Goal: Information Seeking & Learning: Learn about a topic

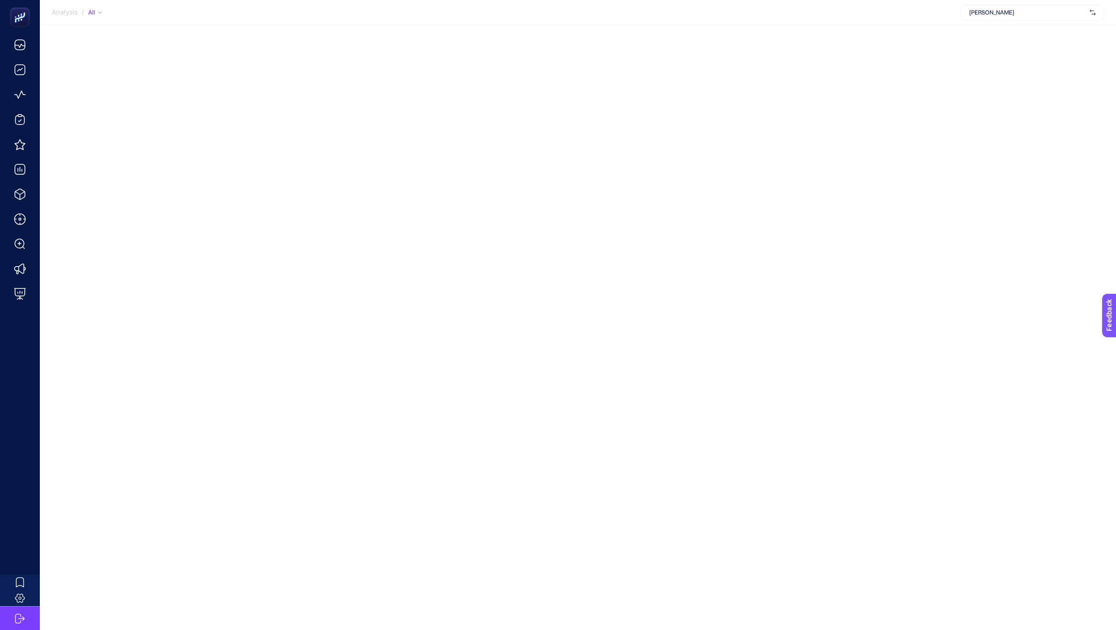
click at [114, 242] on div "Analysis / All [PERSON_NAME]" at bounding box center [558, 315] width 1116 height 630
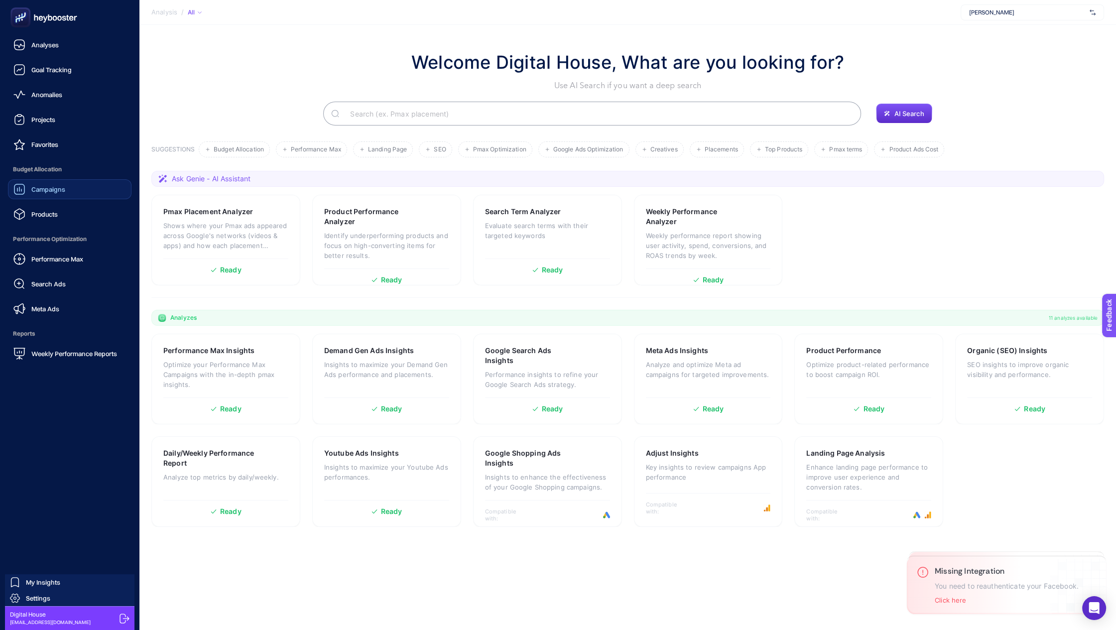
click at [47, 188] on span "Campaigns" at bounding box center [48, 189] width 34 height 8
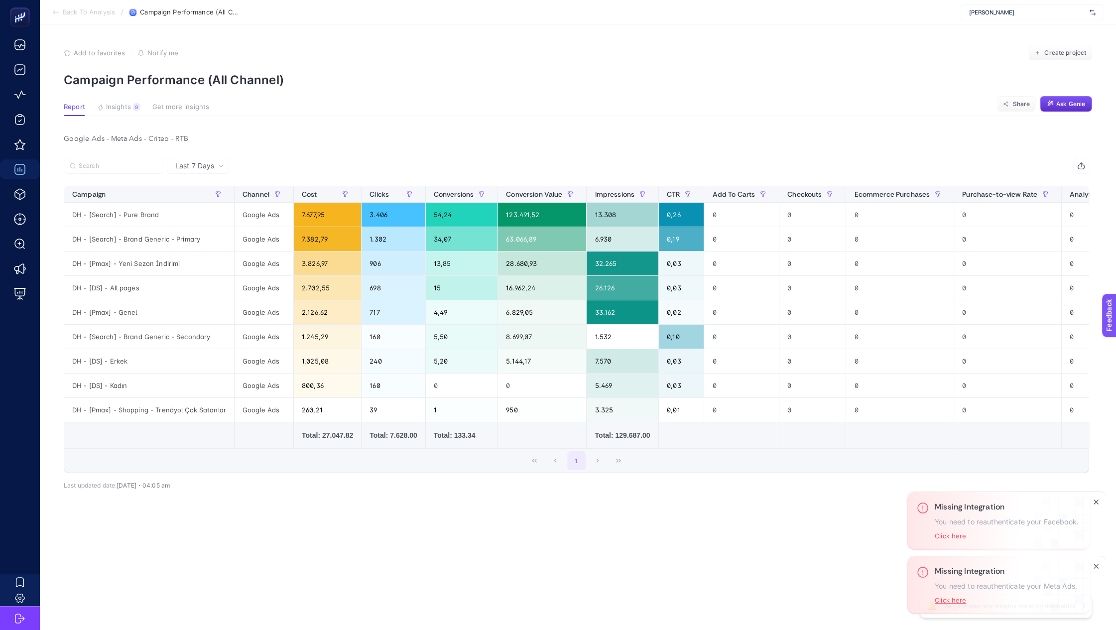
click at [944, 597] on button "Click here" at bounding box center [949, 600] width 31 height 8
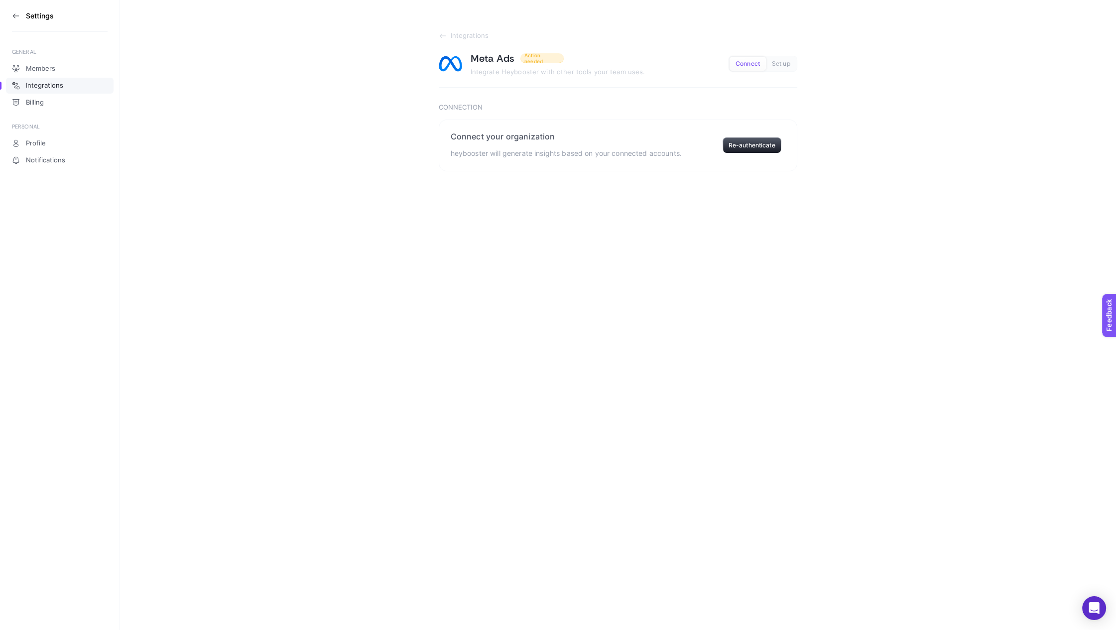
click at [9, 12] on aside "Settings GENERAL Members Integrations Billing PERSONAL Profile Notifications" at bounding box center [59, 315] width 119 height 630
click at [12, 14] on icon at bounding box center [16, 16] width 8 height 8
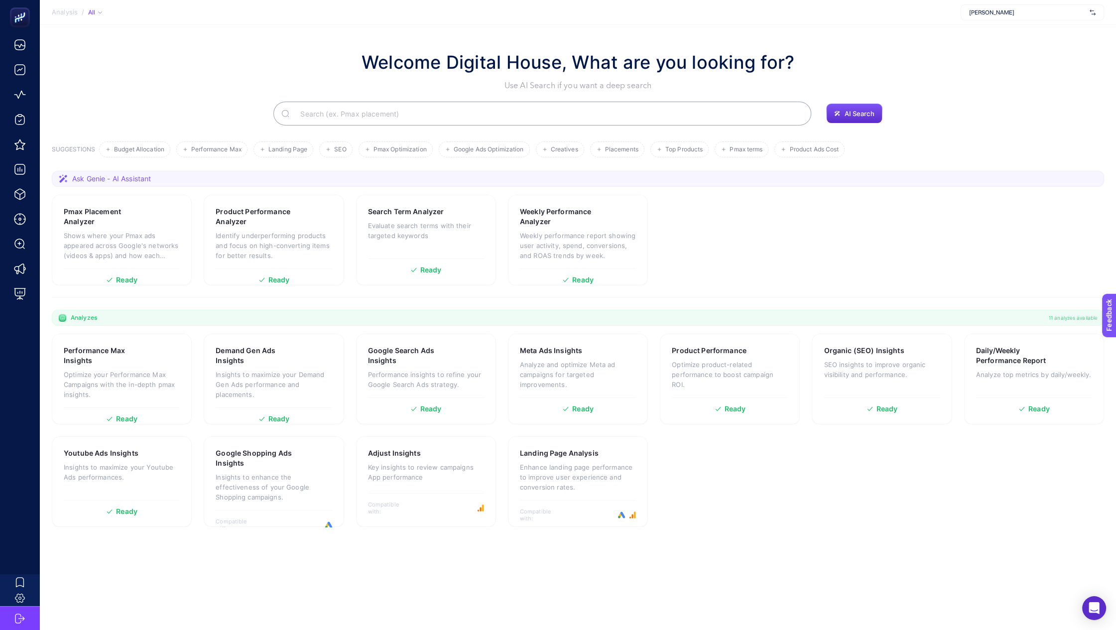
click at [977, 19] on div "Lee Cooper" at bounding box center [1031, 12] width 143 height 16
type input "enz"
click at [984, 29] on span "Enza Home" at bounding box center [984, 33] width 30 height 8
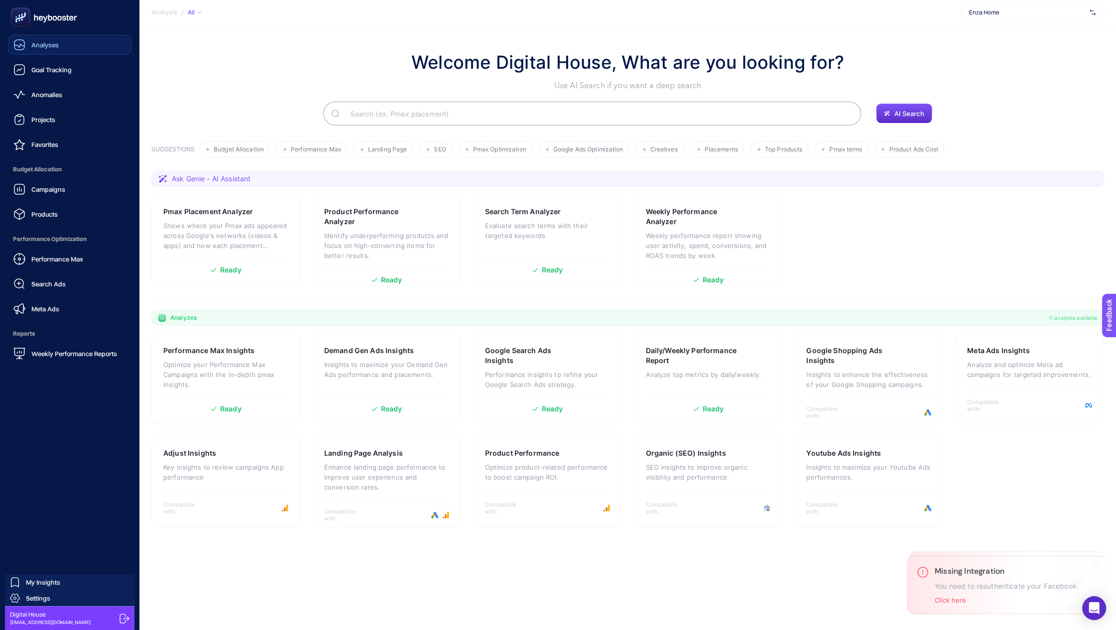
click at [42, 43] on span "Analyses" at bounding box center [44, 45] width 27 height 8
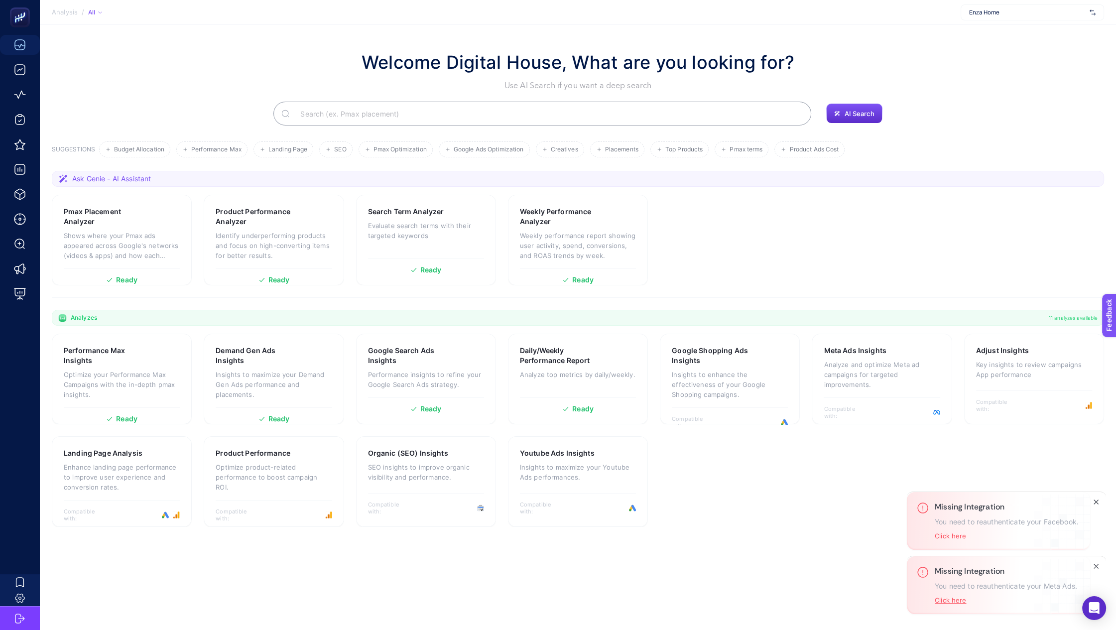
click at [947, 596] on button "Click here" at bounding box center [949, 600] width 31 height 8
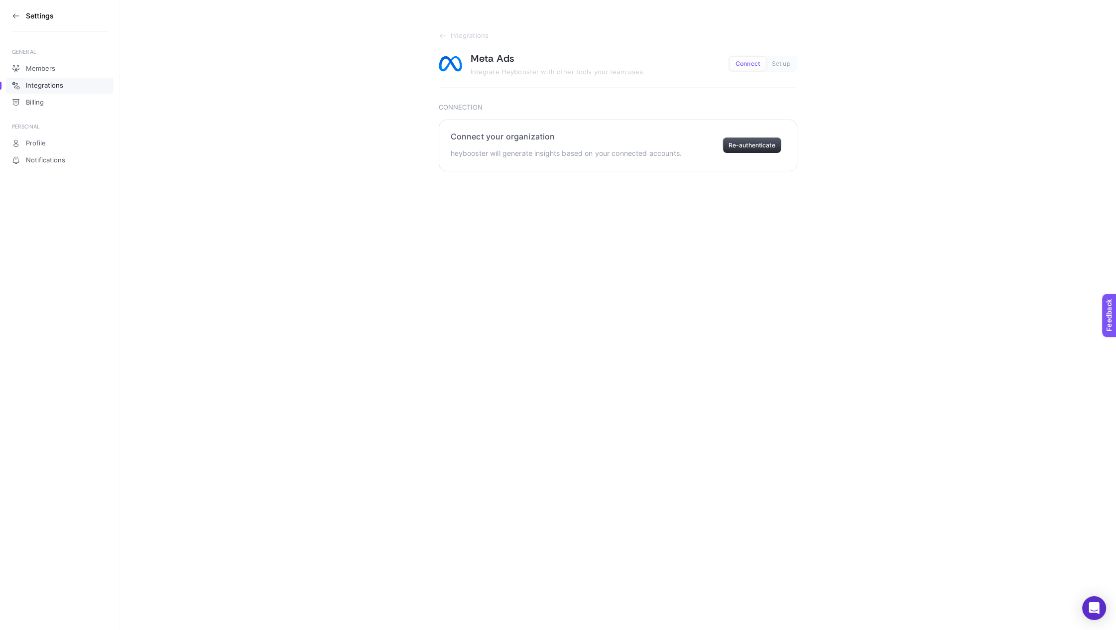
click at [756, 141] on button "Re-authenticate" at bounding box center [751, 145] width 59 height 16
click at [439, 36] on icon at bounding box center [443, 36] width 8 height 8
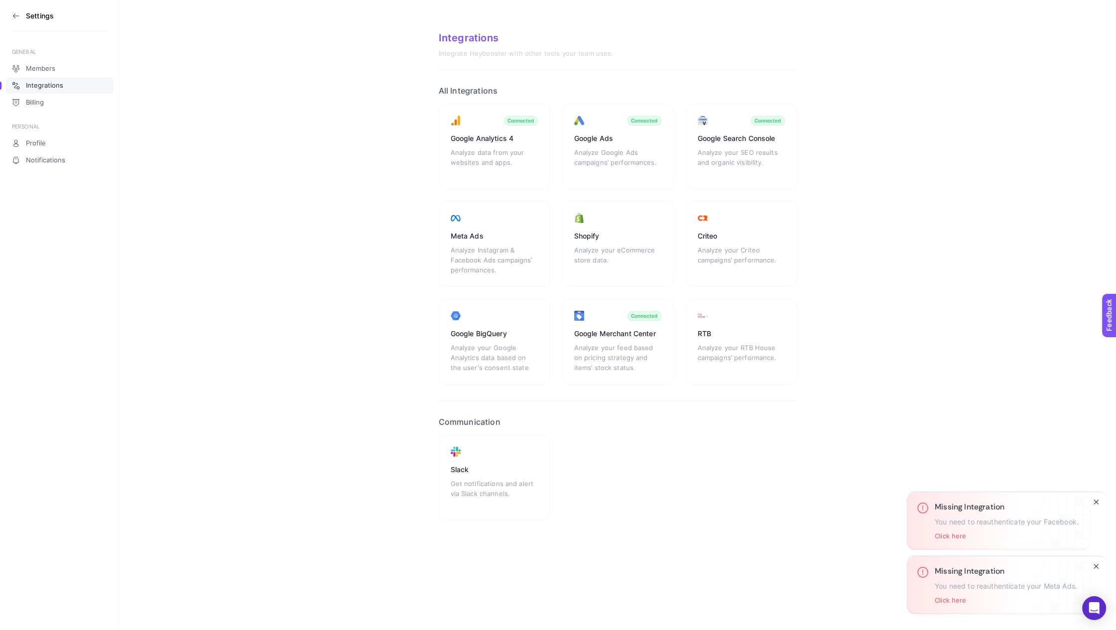
click at [1097, 565] on icon "Close" at bounding box center [1096, 566] width 8 height 8
click at [1098, 562] on icon "Close" at bounding box center [1096, 566] width 8 height 8
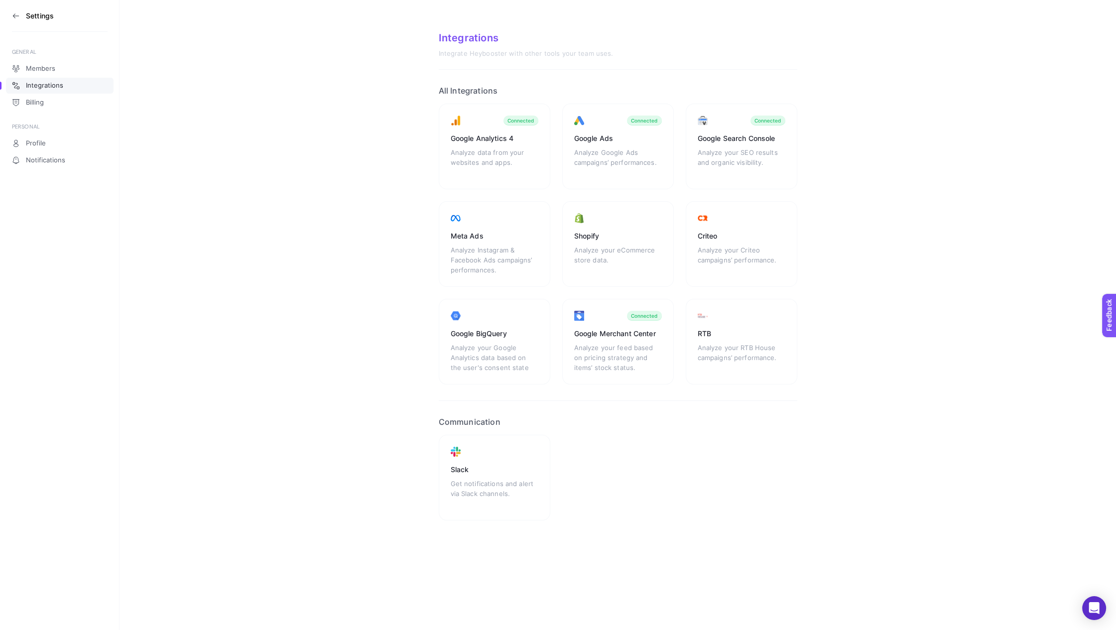
click at [10, 10] on aside "Settings GENERAL Members Integrations Billing PERSONAL Profile Notifications" at bounding box center [59, 315] width 119 height 630
click at [13, 12] on icon at bounding box center [16, 16] width 8 height 8
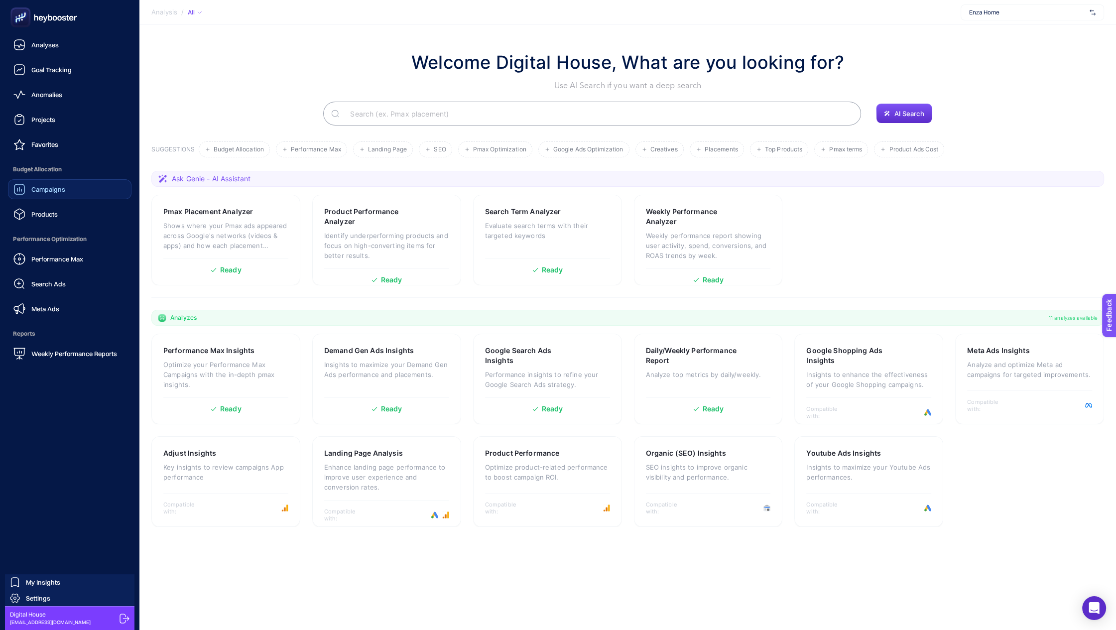
click at [31, 196] on link "Campaigns" at bounding box center [69, 189] width 123 height 20
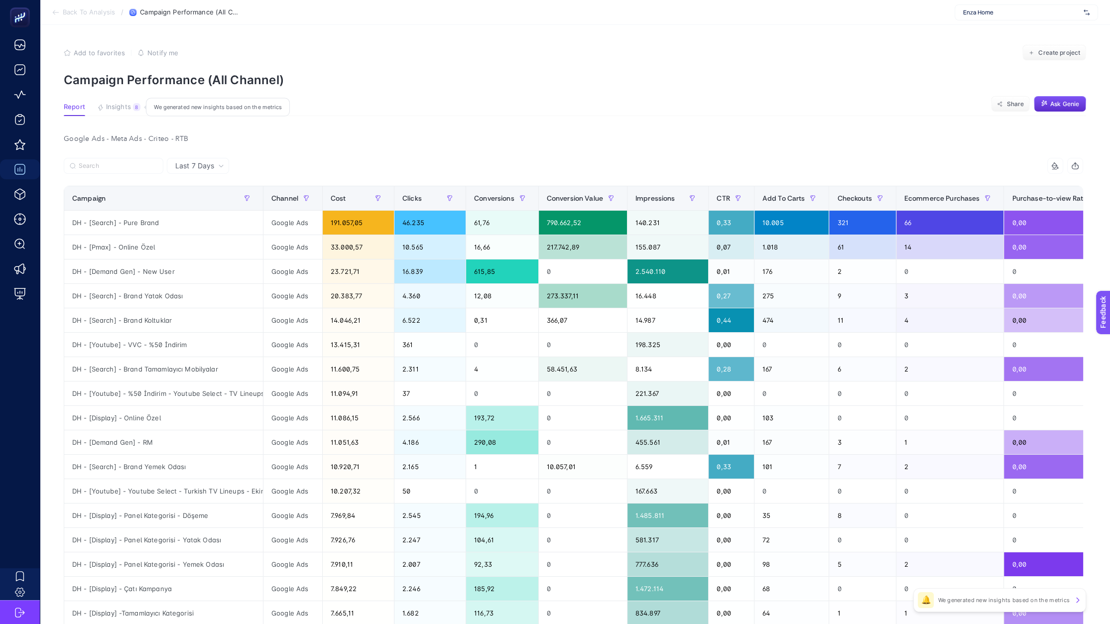
click at [113, 108] on span "Insights" at bounding box center [118, 107] width 25 height 8
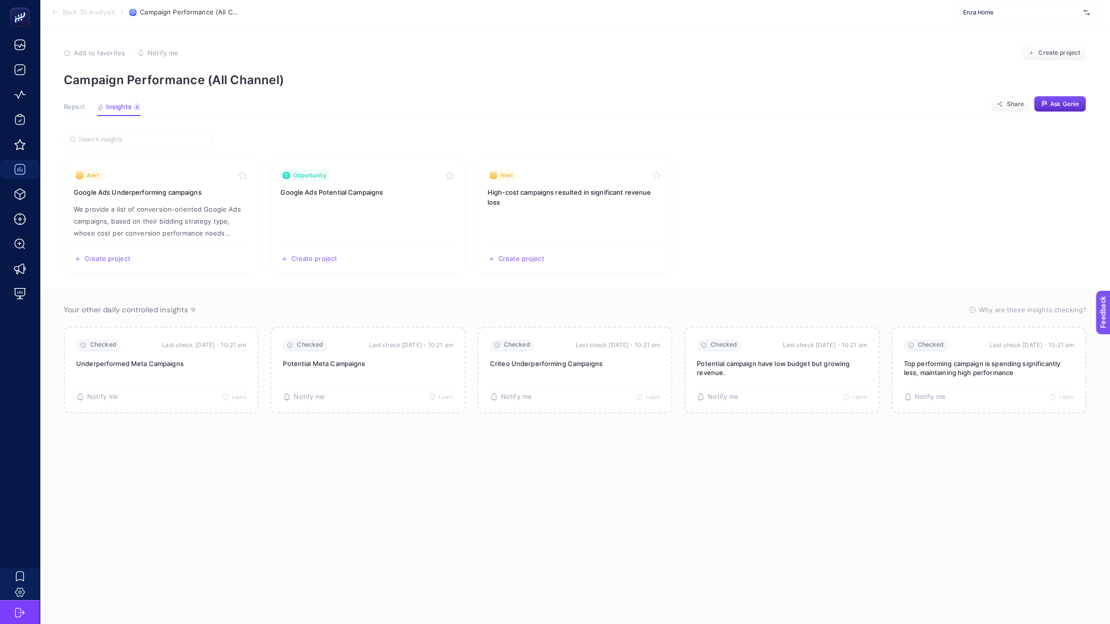
click at [68, 109] on span "Report" at bounding box center [74, 107] width 21 height 8
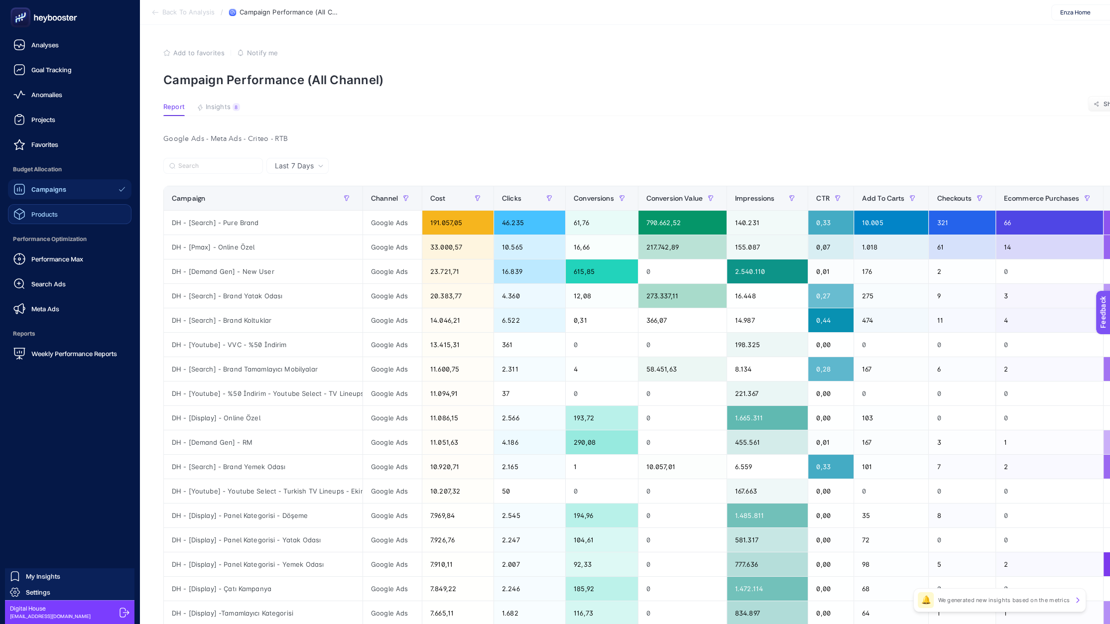
click at [66, 219] on link "Products" at bounding box center [69, 214] width 123 height 20
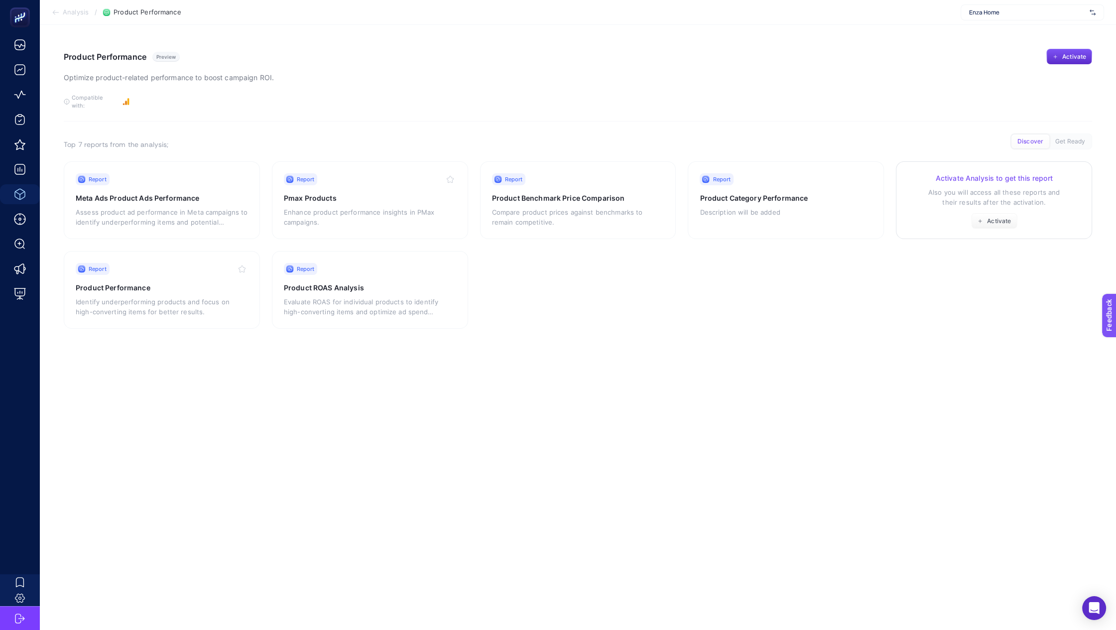
click at [966, 211] on div "Activate Analysis to get this report Also you will access all these reports and…" at bounding box center [994, 201] width 172 height 56
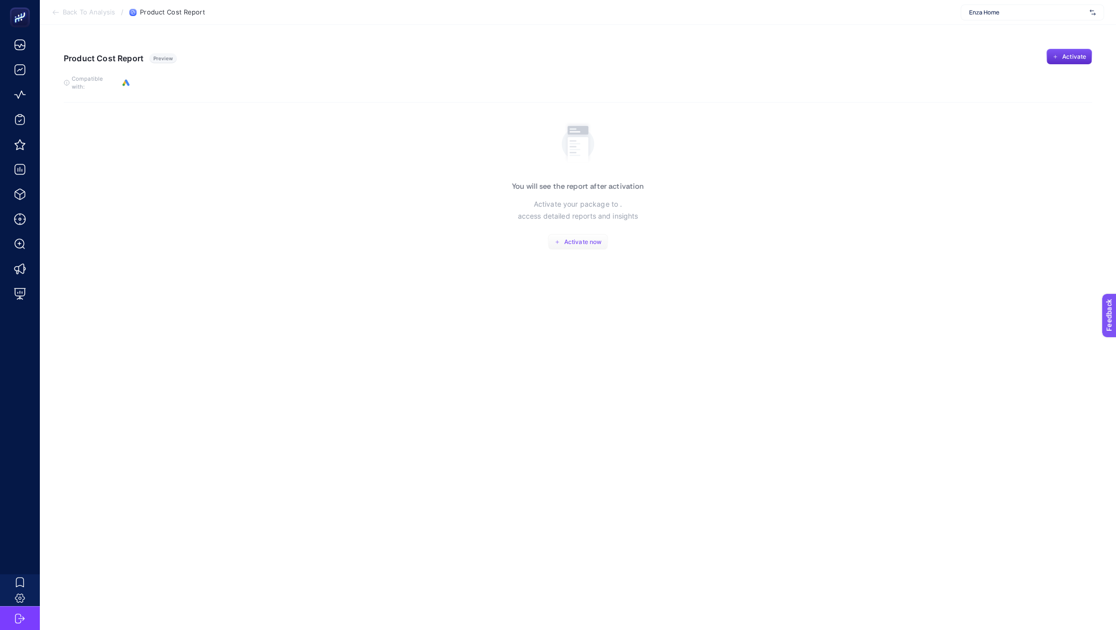
click at [600, 240] on button "Activate now" at bounding box center [578, 242] width 60 height 16
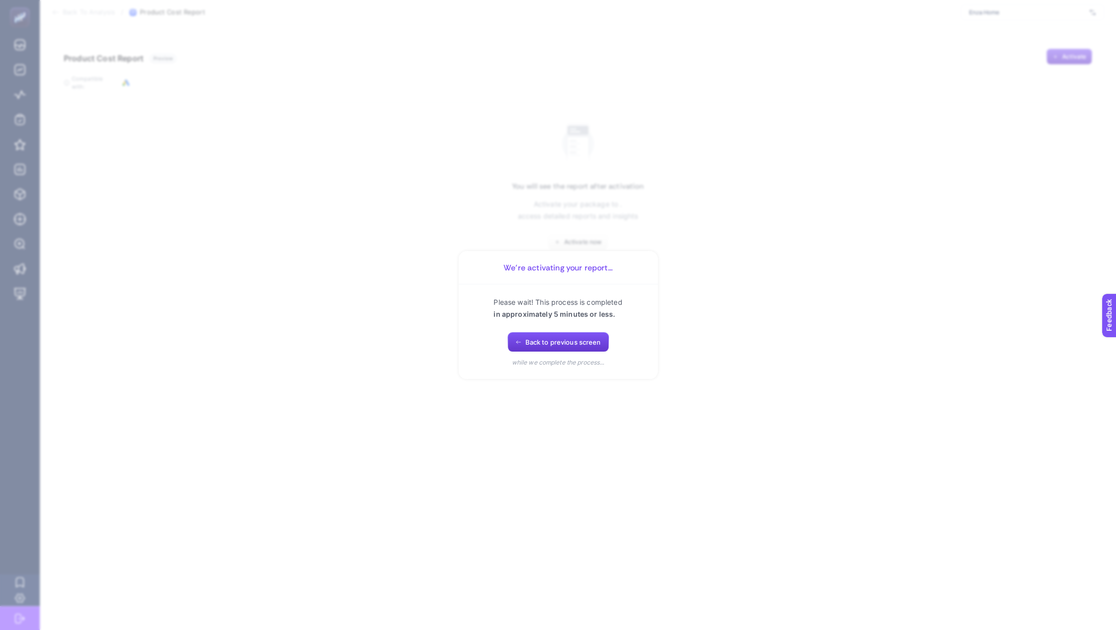
click at [531, 346] on button "Back to previous screen" at bounding box center [558, 342] width 102 height 20
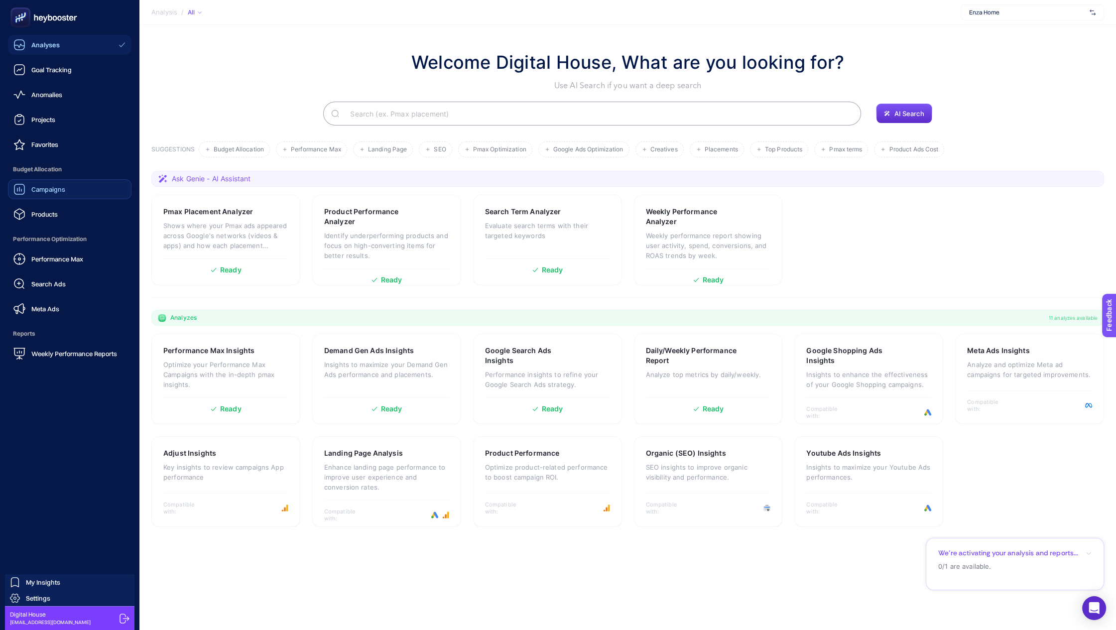
click at [47, 183] on div "Campaigns" at bounding box center [39, 189] width 52 height 12
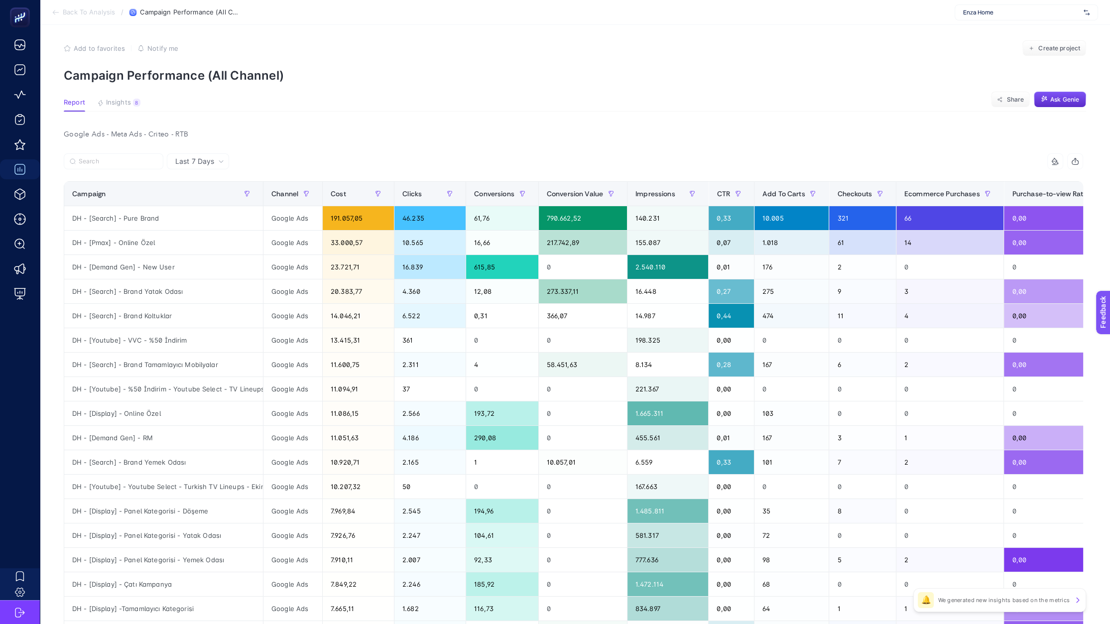
scroll to position [6, 0]
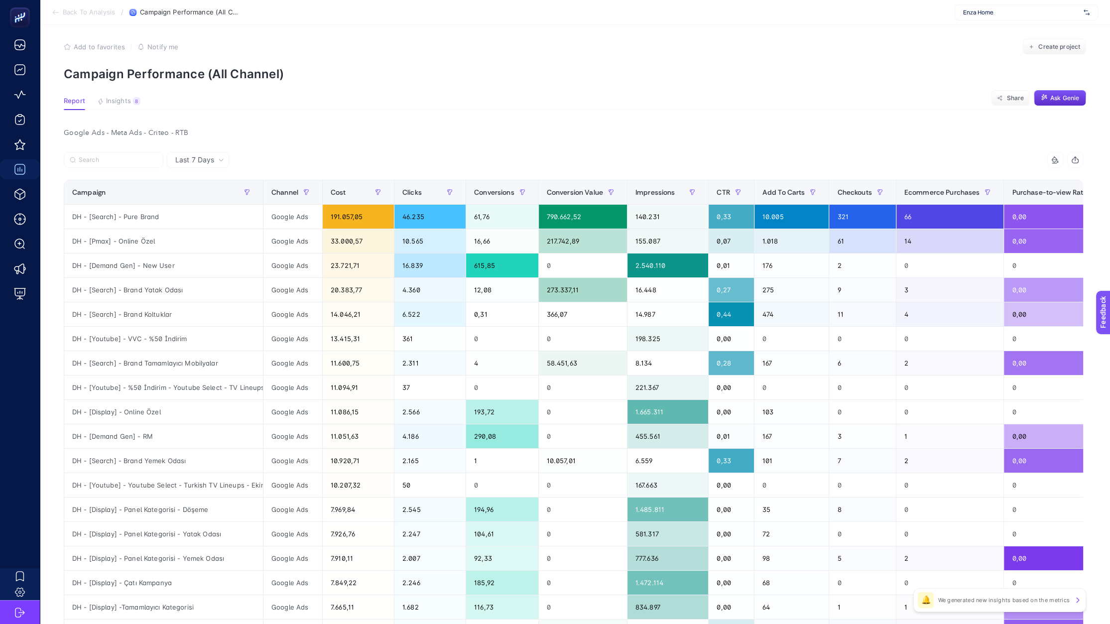
click at [99, 139] on div "Google Ads - Meta Ads - Criteo - RTB" at bounding box center [573, 133] width 1035 height 14
click at [104, 135] on div "Google Ads - Meta Ads - Criteo - RTB" at bounding box center [573, 133] width 1035 height 14
click at [286, 215] on div "Google Ads" at bounding box center [292, 217] width 59 height 24
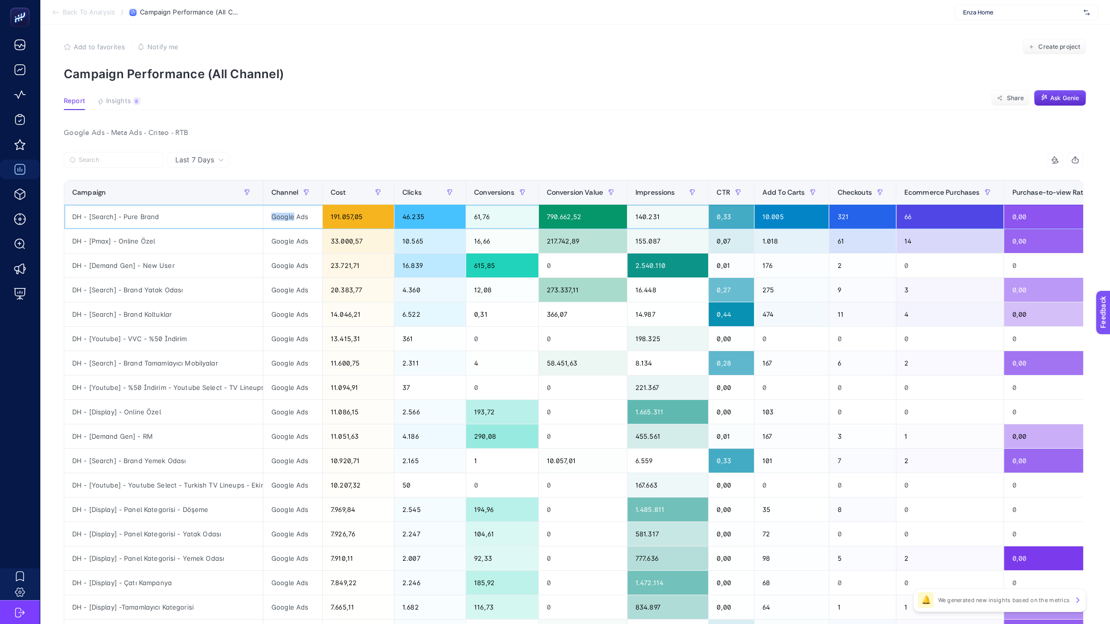
click at [286, 215] on div "Google Ads" at bounding box center [292, 217] width 59 height 24
click at [285, 215] on div "Google Ads" at bounding box center [292, 217] width 59 height 24
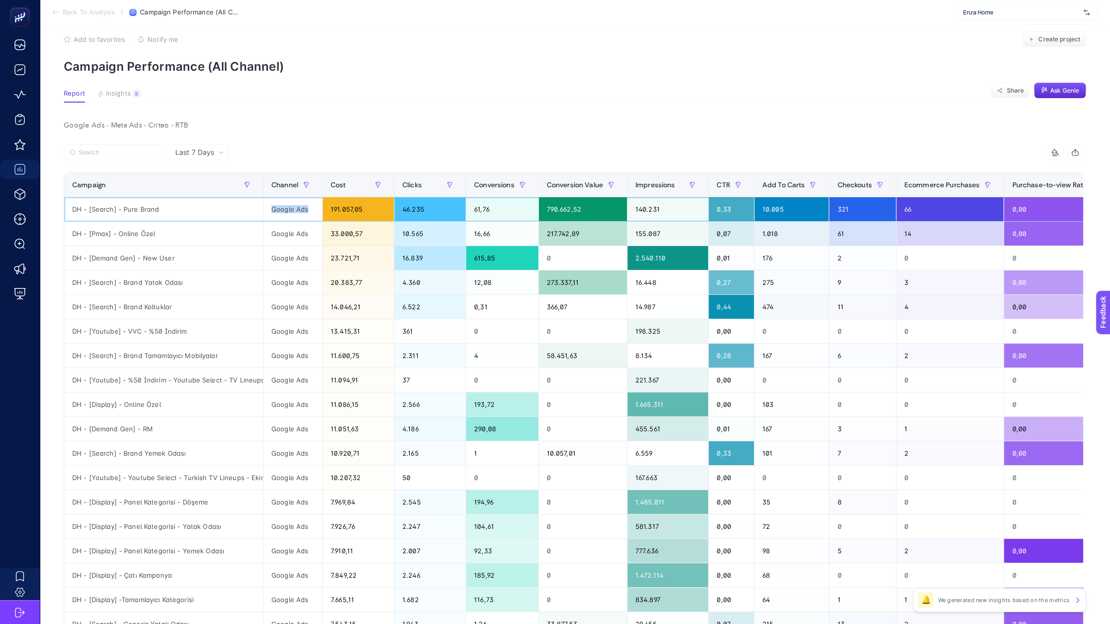
scroll to position [13, 0]
click at [98, 16] on span "Back To Analysis" at bounding box center [89, 12] width 52 height 8
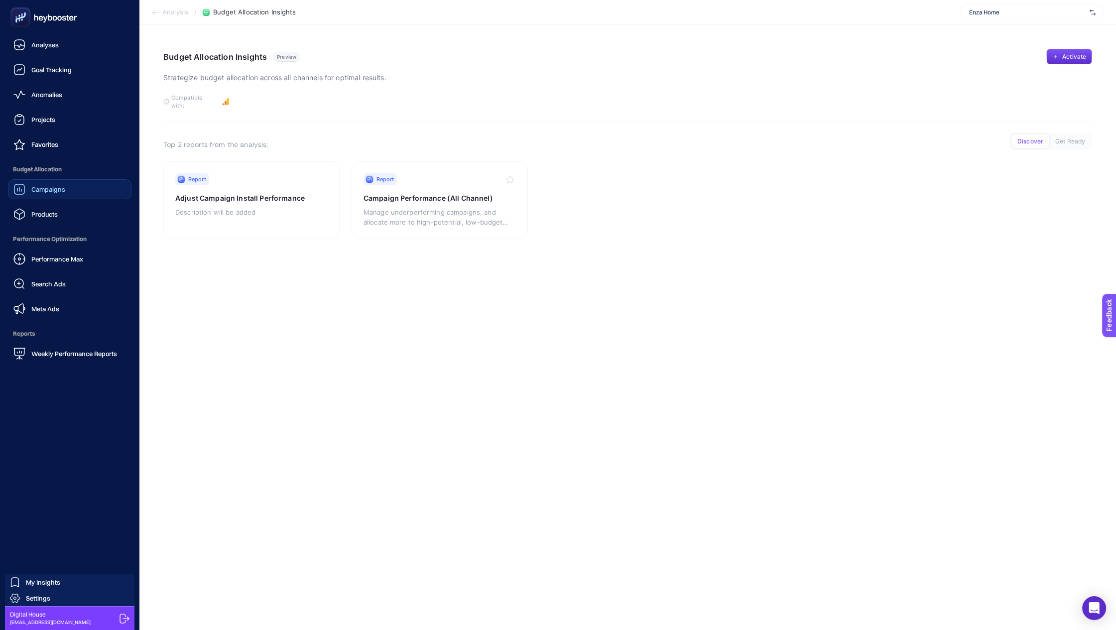
click at [48, 197] on link "Campaigns" at bounding box center [69, 189] width 123 height 20
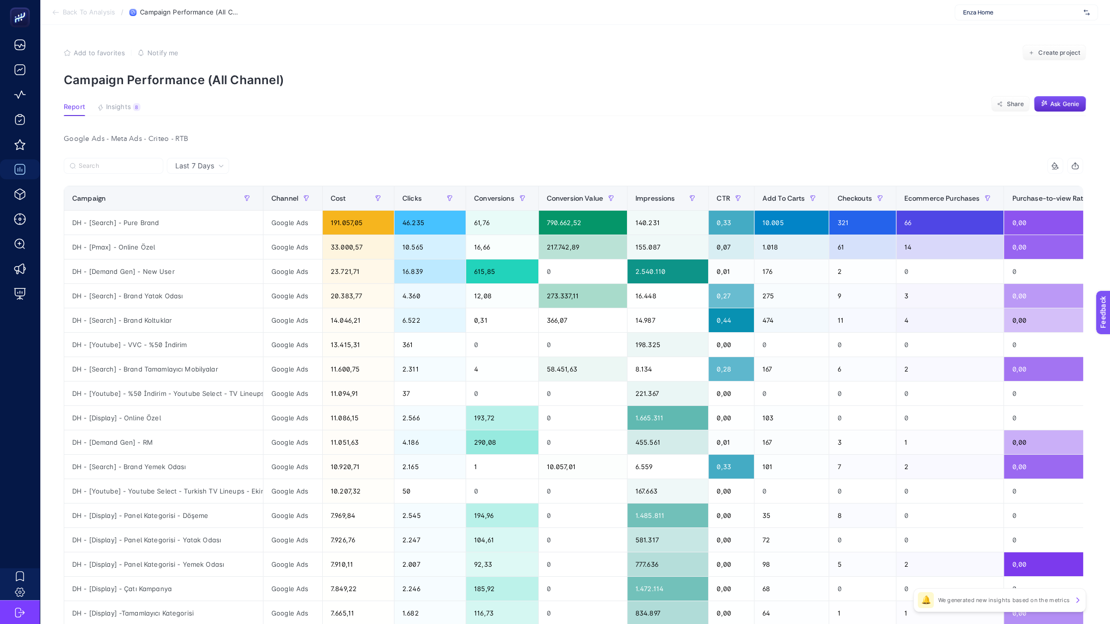
drag, startPoint x: 101, startPoint y: 155, endPoint x: 103, endPoint y: 178, distance: 23.0
click at [101, 155] on div "Google Ads - Meta Ads - Criteo - RTB Last 7 Days 15 items selected Campaign Cha…" at bounding box center [573, 470] width 1035 height 677
click at [103, 179] on div at bounding box center [319, 169] width 510 height 22
click at [102, 170] on label at bounding box center [114, 166] width 100 height 16
click at [102, 170] on input "Search" at bounding box center [118, 165] width 79 height 7
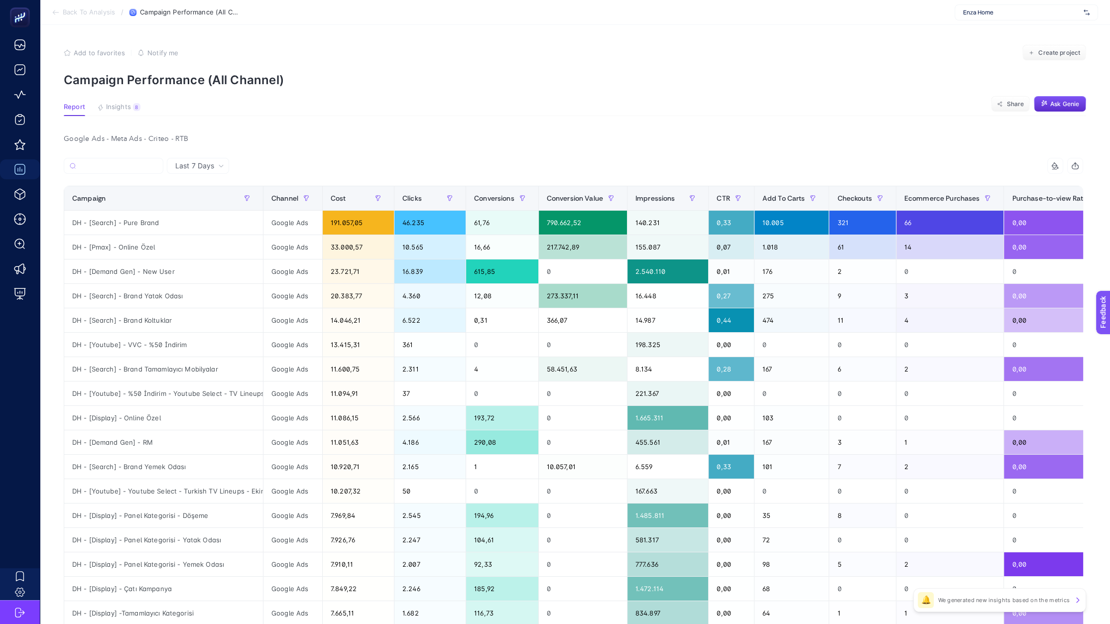
click at [112, 143] on div "Google Ads - Meta Ads - Criteo - RTB" at bounding box center [573, 139] width 1035 height 14
click at [177, 161] on span "Last 7 Days" at bounding box center [194, 166] width 39 height 10
click at [198, 171] on div "Last 7 Days Last 7 Days Last 30 Days" at bounding box center [198, 166] width 62 height 16
click at [197, 170] on span "Last 7 Days" at bounding box center [194, 166] width 39 height 10
click at [122, 112] on button "Insights 8 We generated new insights based on the metrics" at bounding box center [118, 109] width 43 height 13
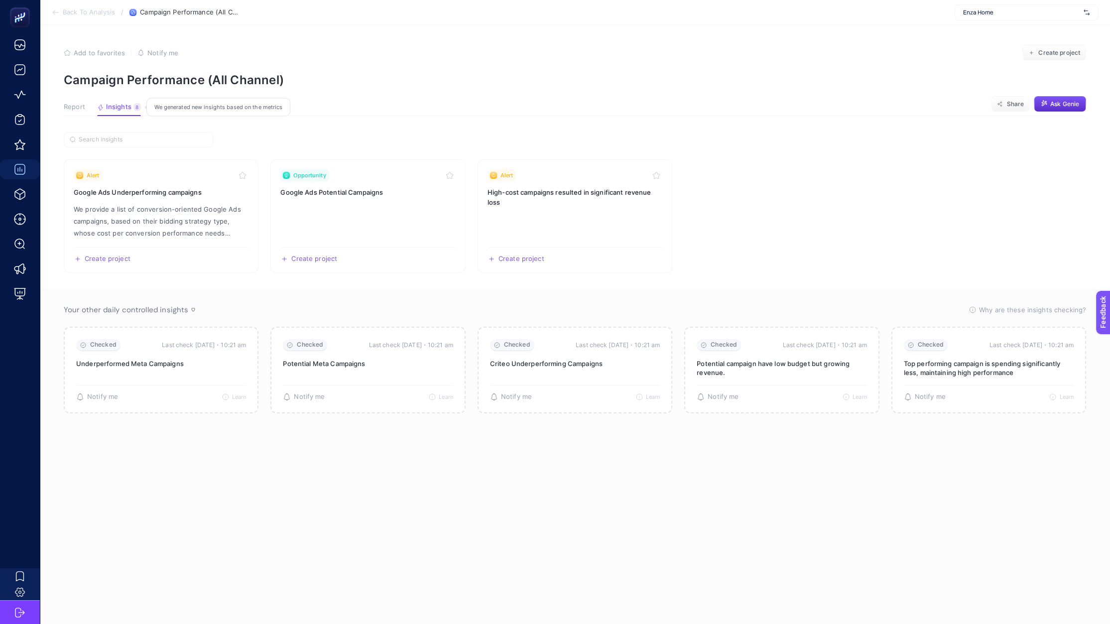
click at [123, 107] on span "Insights" at bounding box center [118, 107] width 25 height 8
click at [145, 218] on p "We provide a list of conversion-oriented Google Ads campaigns, based on their b…" at bounding box center [161, 221] width 175 height 36
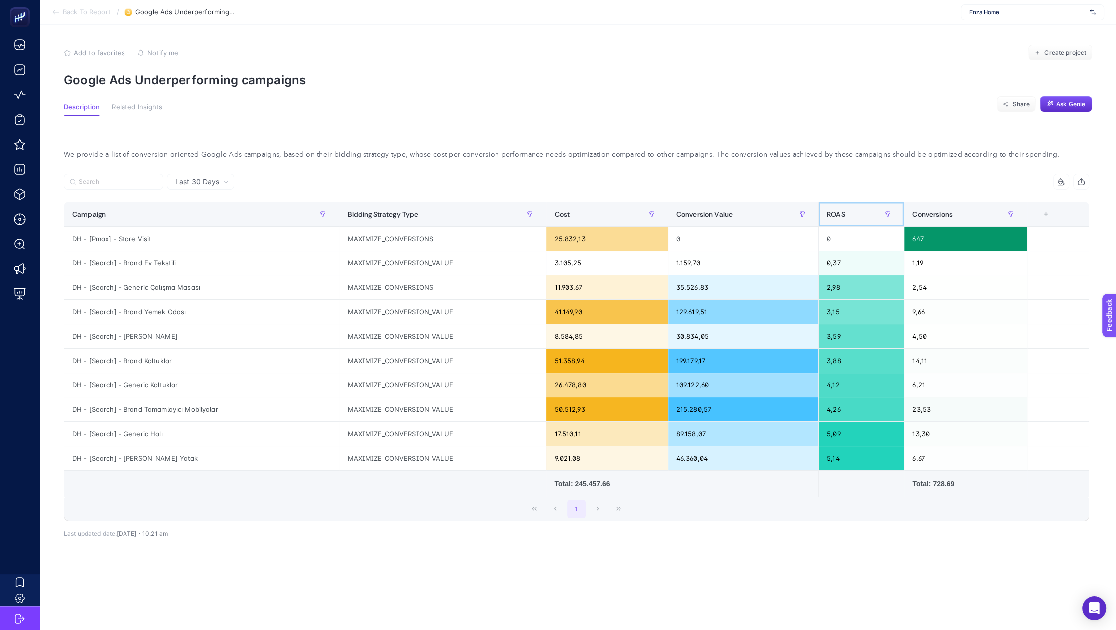
click at [854, 215] on div "ROAS" at bounding box center [860, 214] width 69 height 16
click at [853, 216] on div "ROAS" at bounding box center [860, 214] width 69 height 16
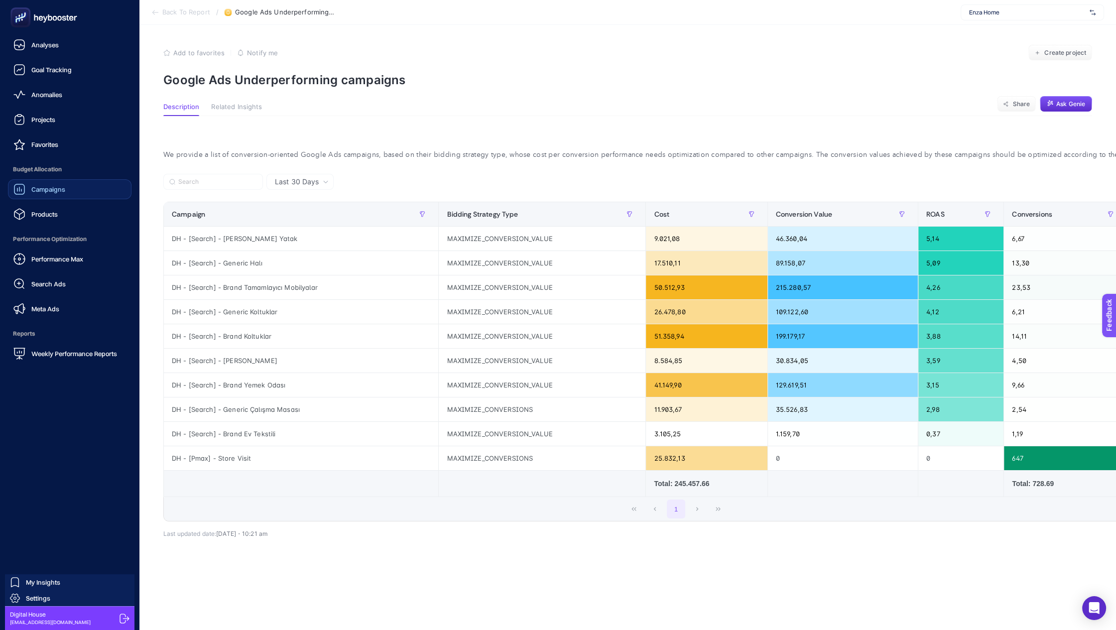
click at [36, 197] on link "Campaigns" at bounding box center [69, 189] width 123 height 20
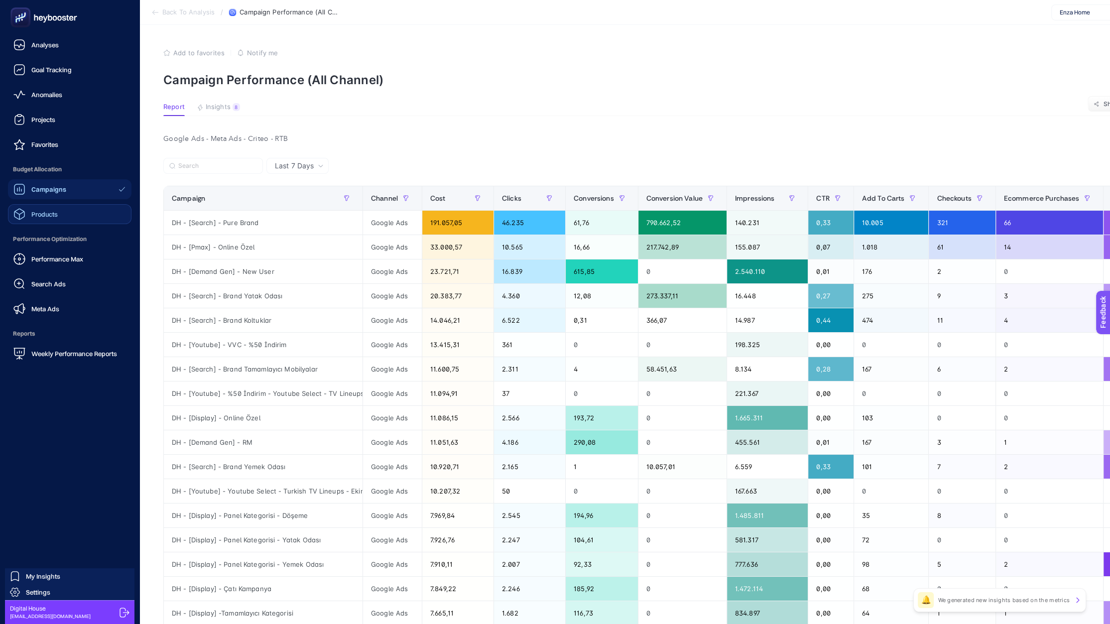
click at [34, 214] on span "Products" at bounding box center [44, 214] width 26 height 8
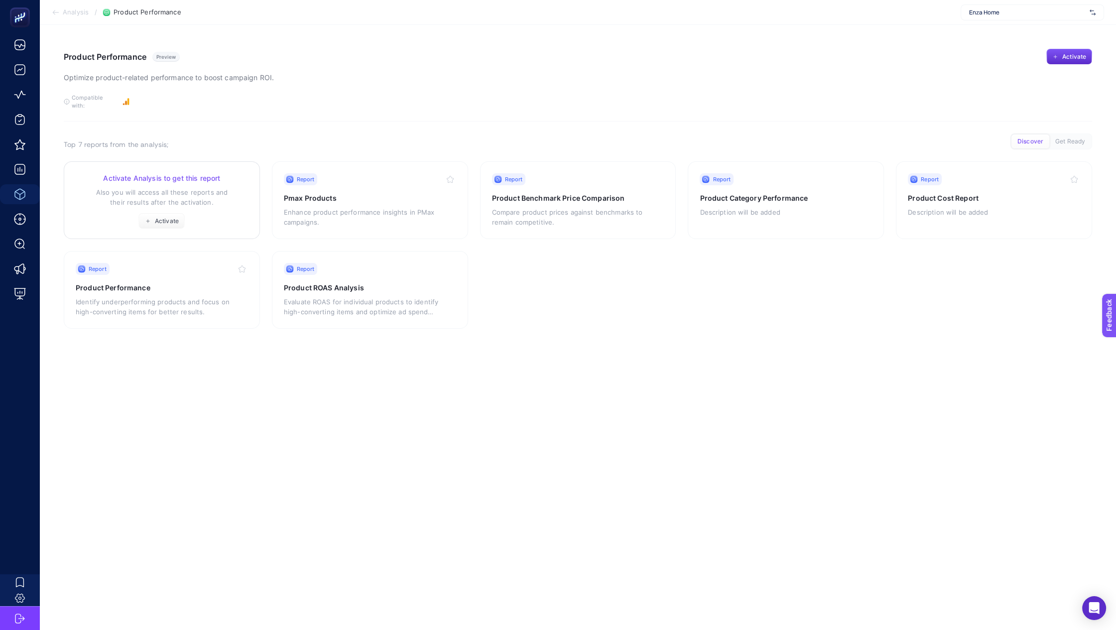
click at [209, 199] on p "Also you will access all these reports and their results after the activation." at bounding box center [162, 197] width 172 height 20
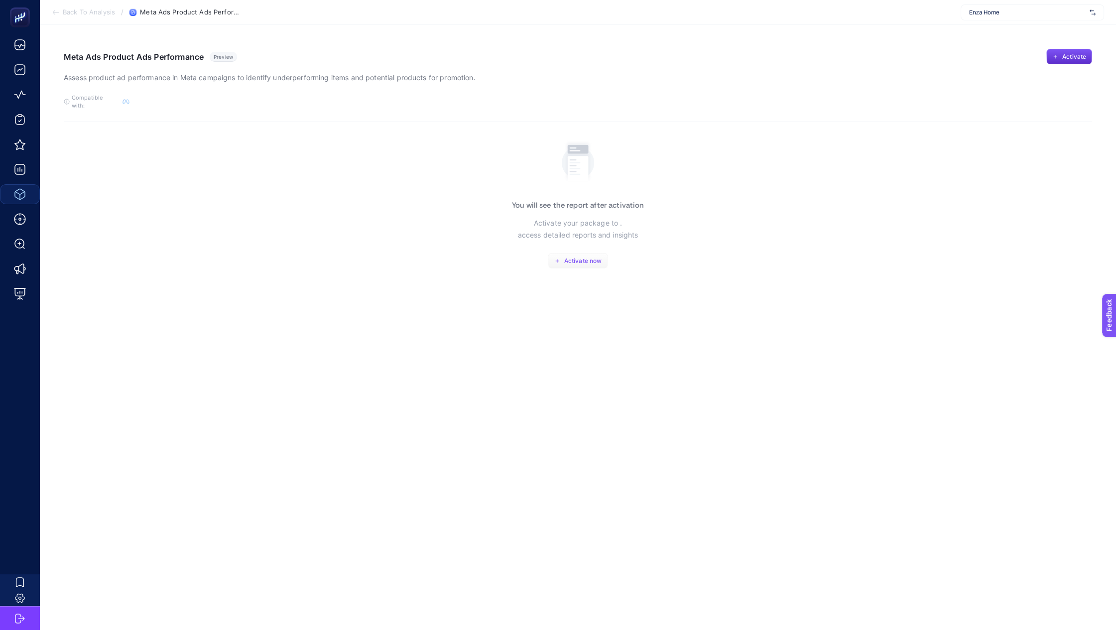
click at [559, 258] on icon "button" at bounding box center [557, 261] width 6 height 6
click at [84, 11] on span "Back To Analysis" at bounding box center [89, 12] width 52 height 8
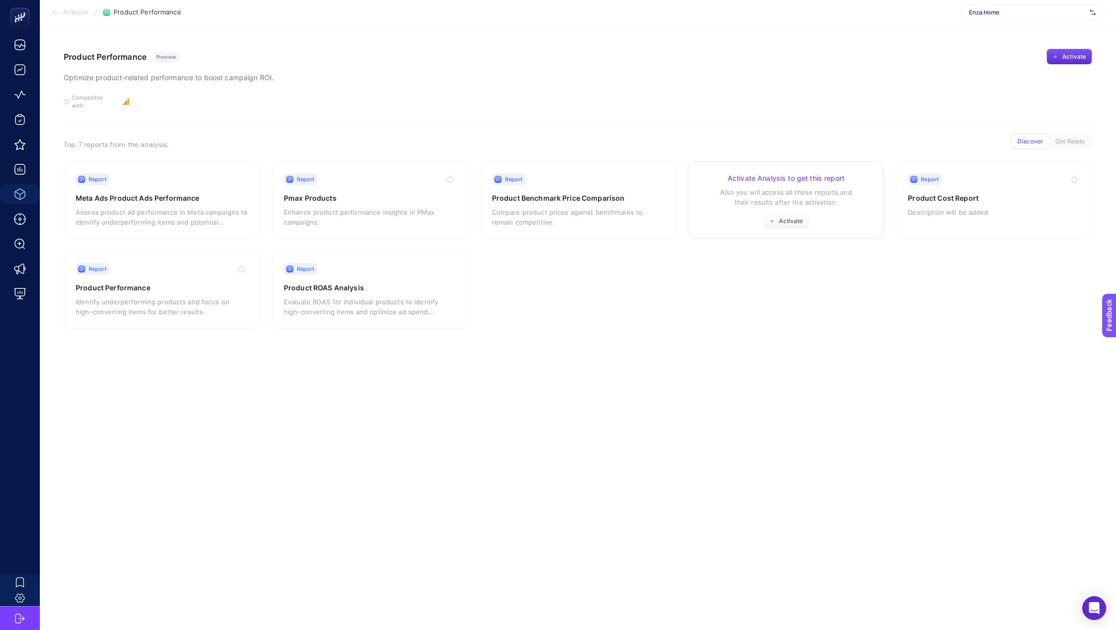
click at [688, 180] on link "Activate Analysis to get this report Also you will access all these reports and…" at bounding box center [785, 200] width 196 height 78
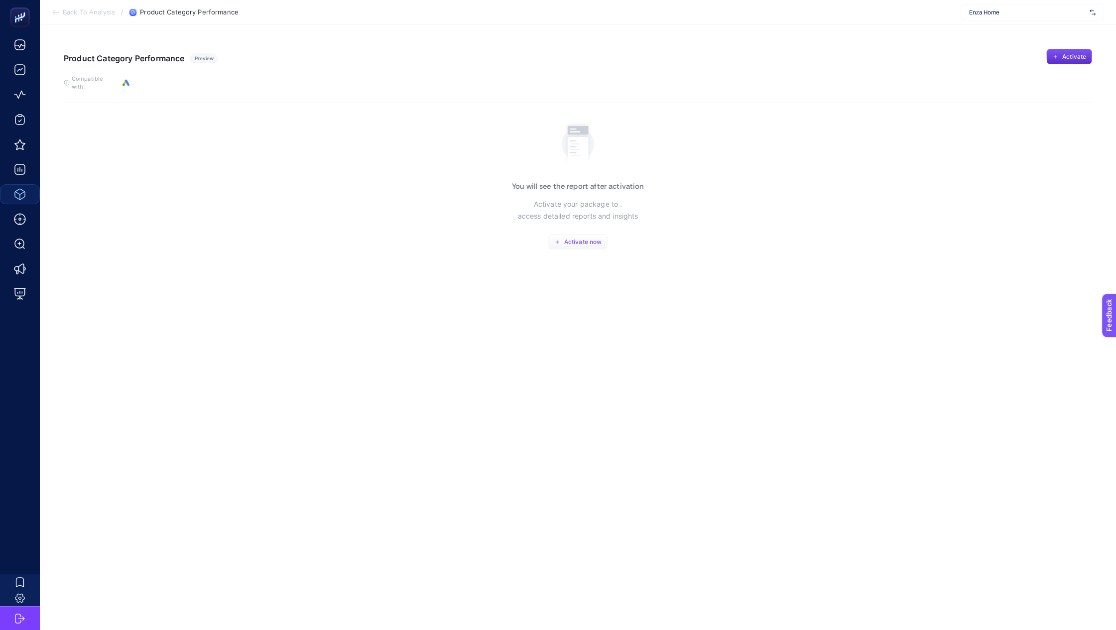
click at [570, 234] on button "Activate now" at bounding box center [578, 242] width 60 height 16
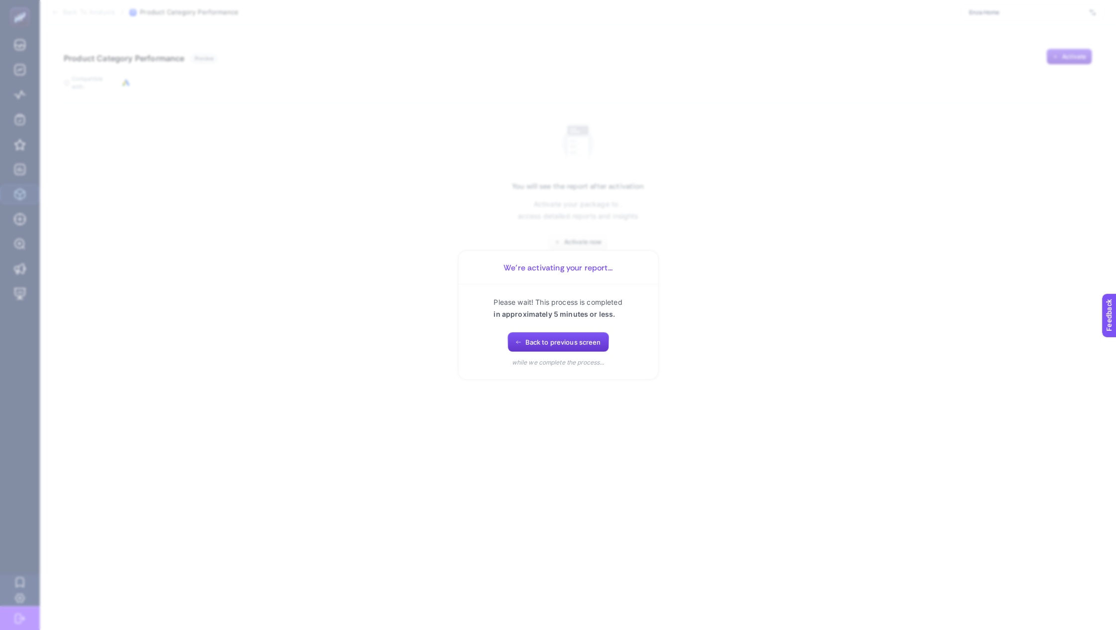
click at [532, 340] on span "Back to previous screen" at bounding box center [563, 342] width 76 height 8
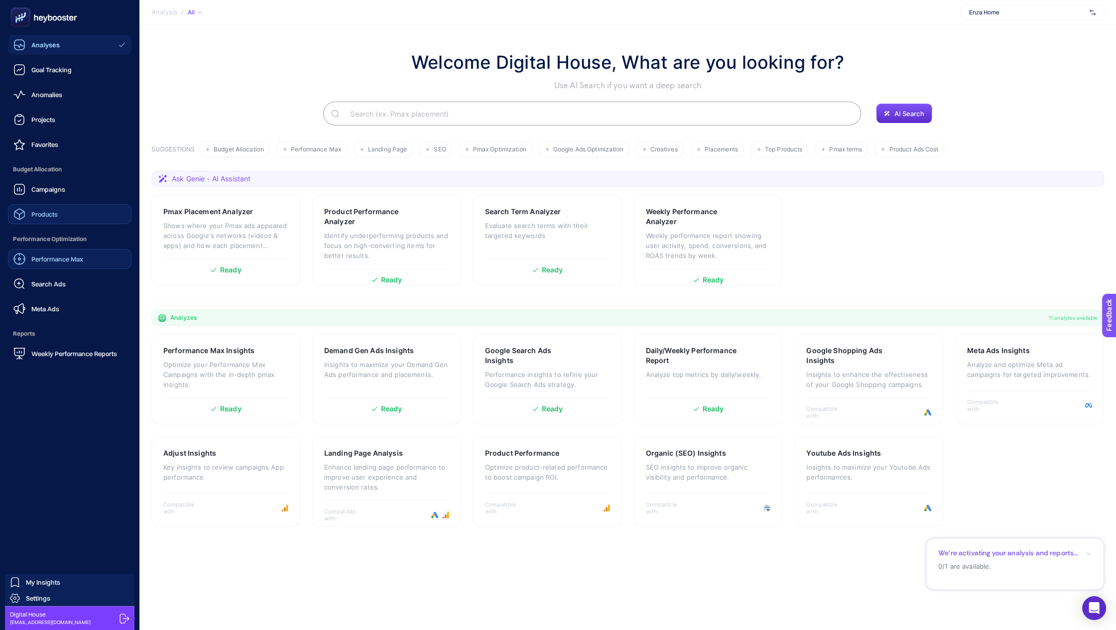
click at [55, 264] on div "Performance Max" at bounding box center [48, 259] width 70 height 12
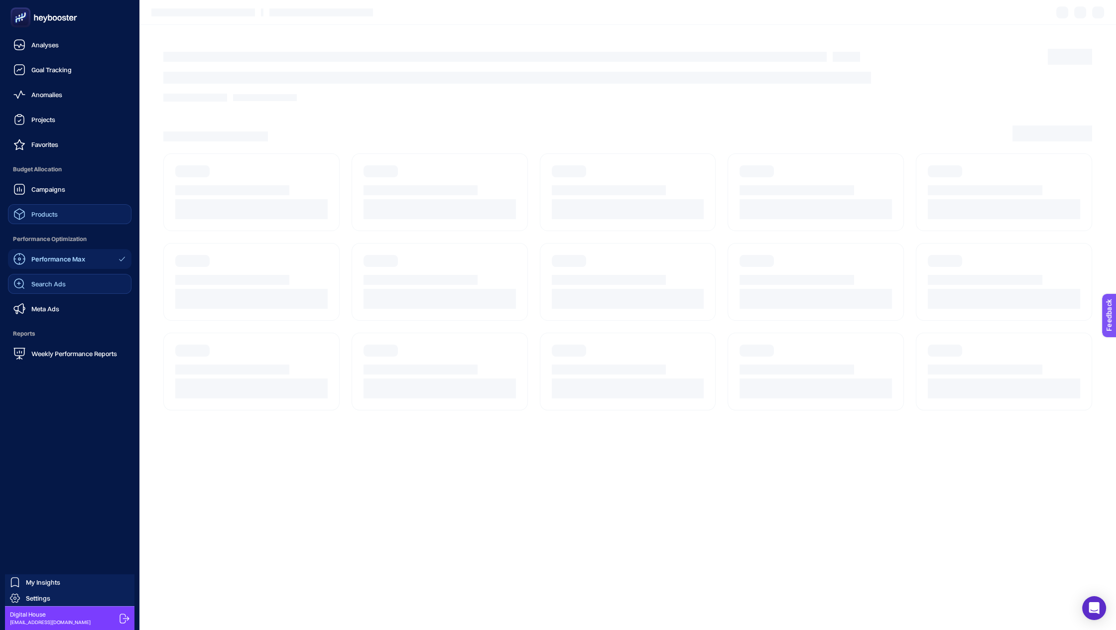
click at [64, 285] on span "Search Ads" at bounding box center [48, 284] width 34 height 8
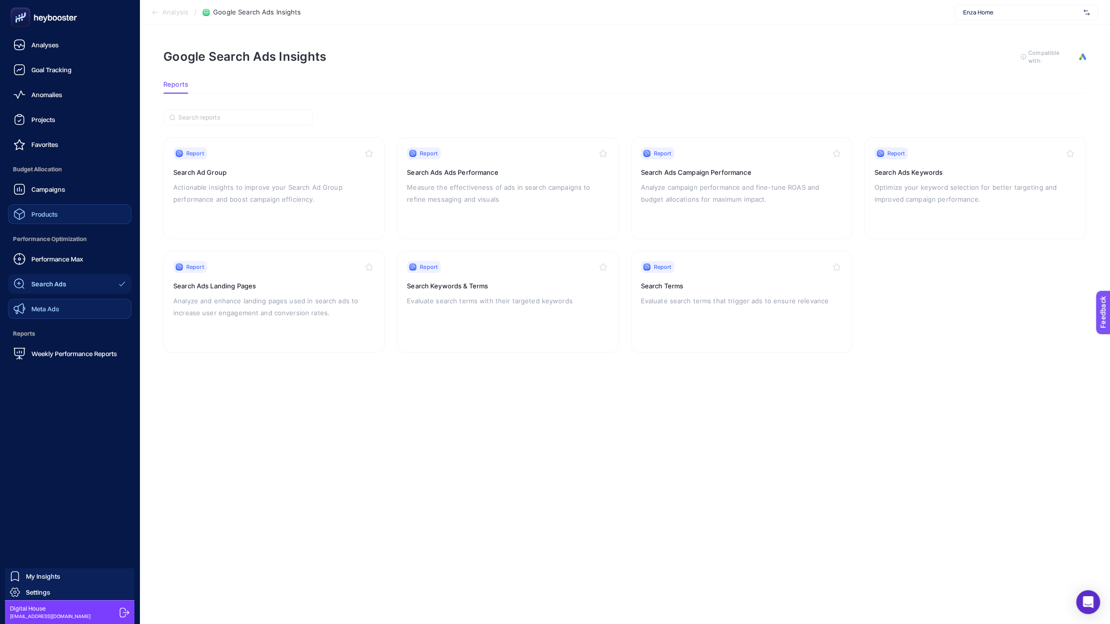
click at [27, 301] on link "Meta Ads" at bounding box center [69, 309] width 123 height 20
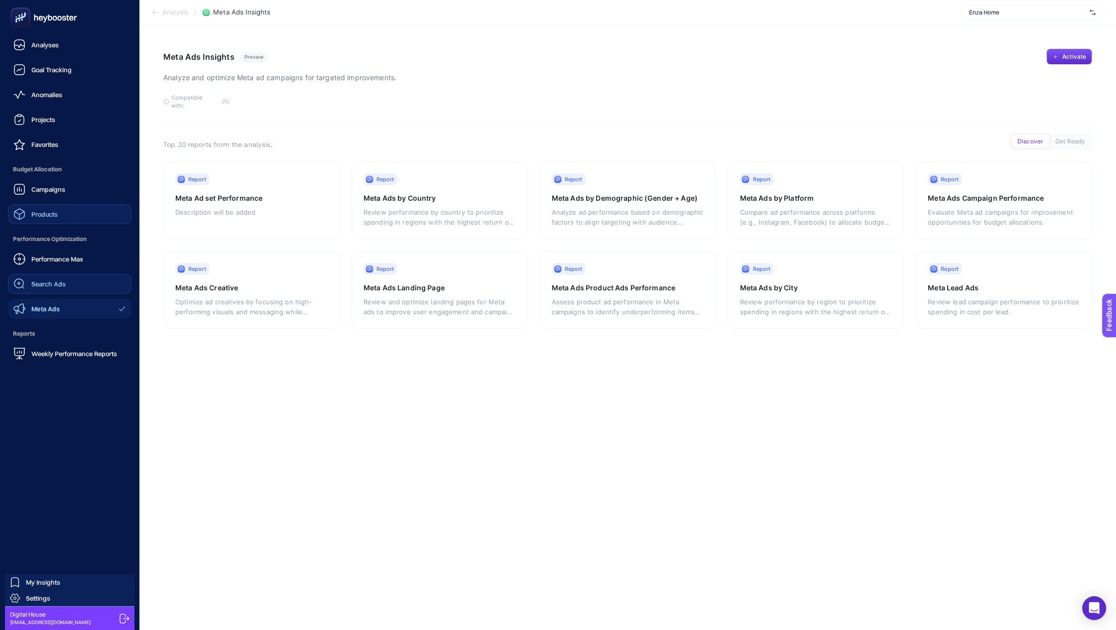
click at [52, 282] on span "Search Ads" at bounding box center [48, 284] width 34 height 8
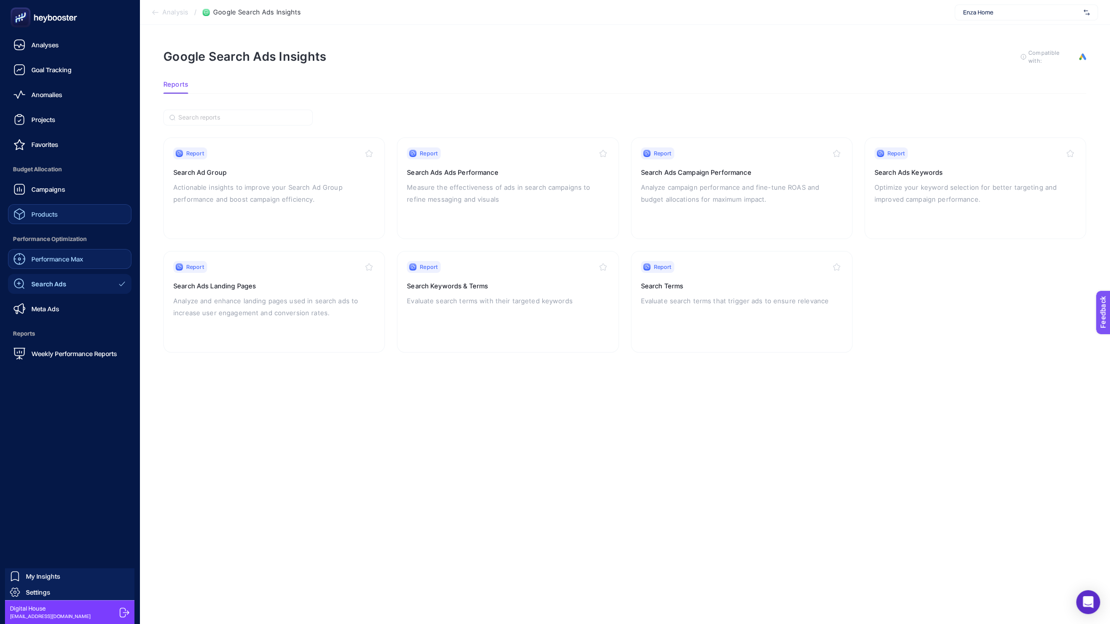
click at [31, 251] on link "Performance Max" at bounding box center [69, 259] width 123 height 20
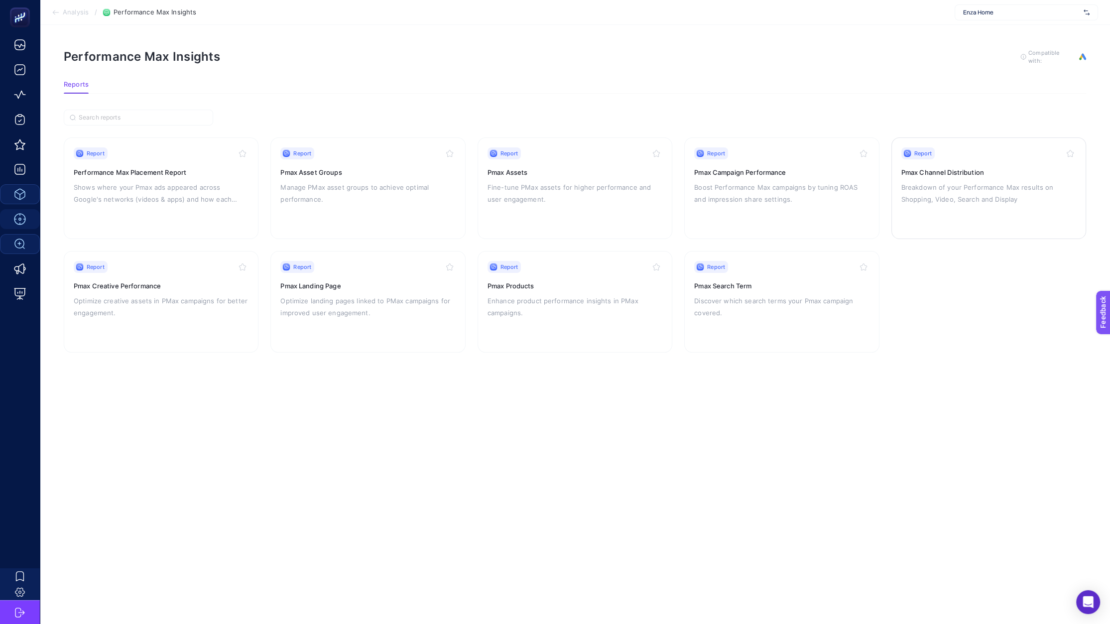
click at [944, 199] on p "Breakdown of your Performance Max results on Shopping, Video, Search and Display" at bounding box center [988, 193] width 175 height 24
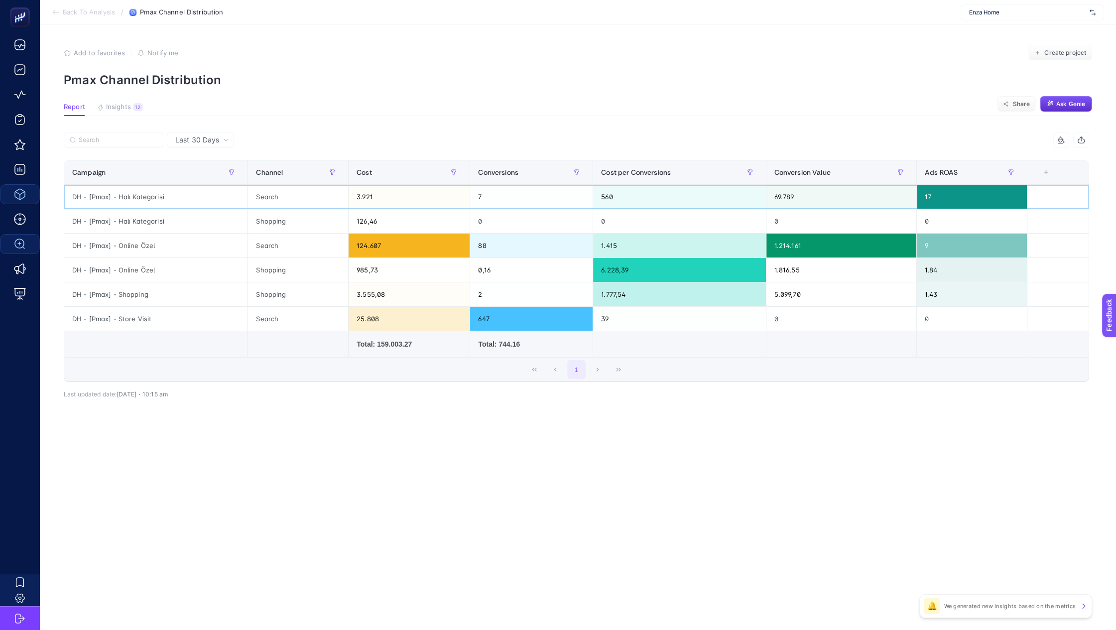
click at [377, 197] on div "3.921" at bounding box center [408, 197] width 121 height 24
click at [377, 198] on div "3.921" at bounding box center [408, 197] width 121 height 24
click at [130, 113] on button "Insights 12 We generated new insights based on the metrics" at bounding box center [120, 109] width 46 height 13
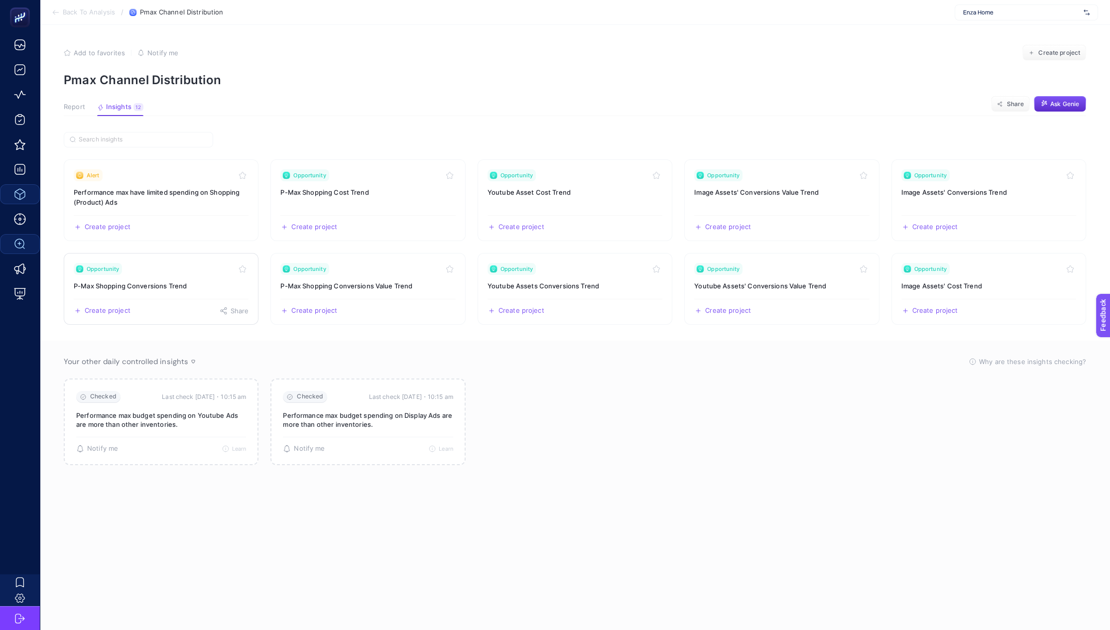
click at [140, 281] on h3 "P-Max Shopping Conversions Trend" at bounding box center [161, 286] width 175 height 10
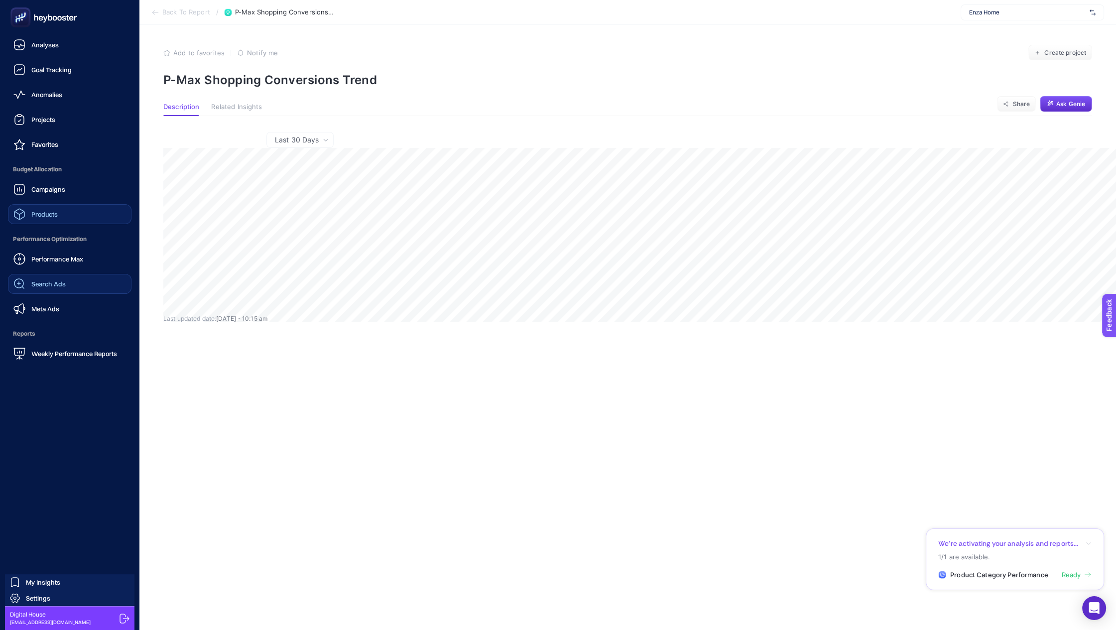
click at [52, 287] on span "Search Ads" at bounding box center [48, 284] width 34 height 8
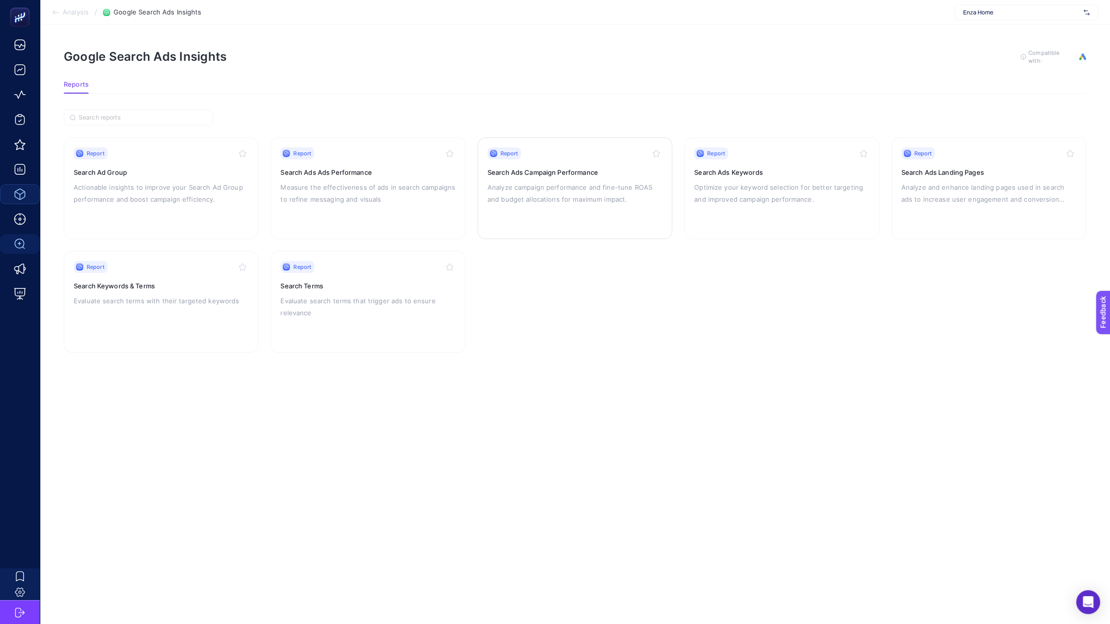
click at [532, 202] on p "Analyze campaign performance and fine-tune ROAS and budget allocations for maxi…" at bounding box center [574, 193] width 175 height 24
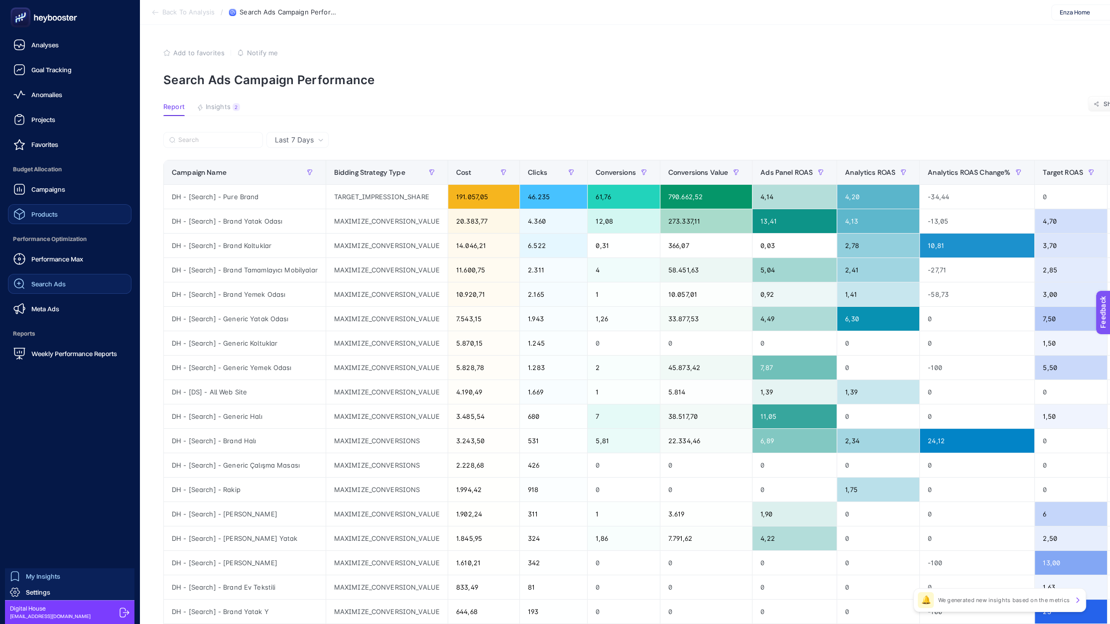
click at [28, 569] on link "My Insights" at bounding box center [69, 576] width 129 height 16
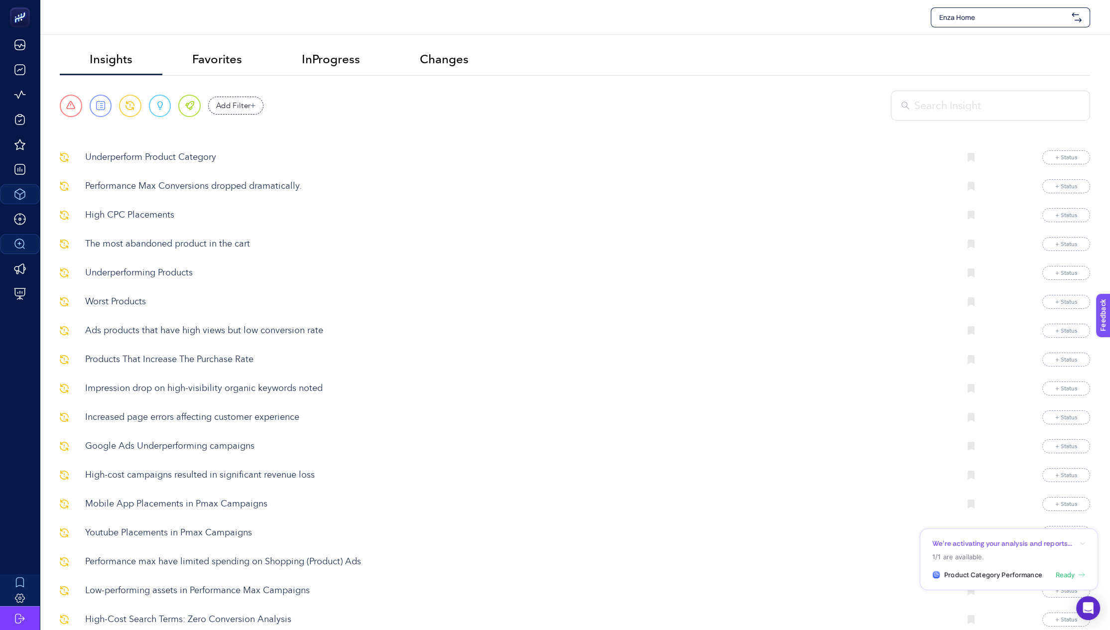
click at [159, 213] on p "High CPC Placements" at bounding box center [518, 215] width 867 height 13
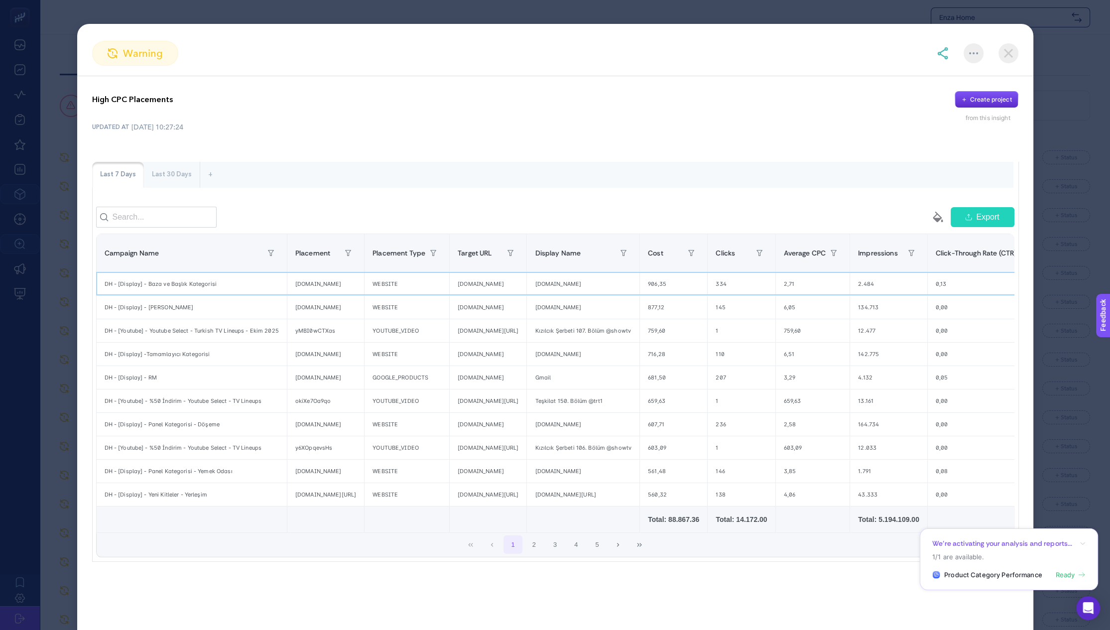
click at [332, 288] on div "[DOMAIN_NAME]" at bounding box center [325, 283] width 77 height 23
click at [526, 291] on div "[DOMAIN_NAME]" at bounding box center [488, 283] width 77 height 23
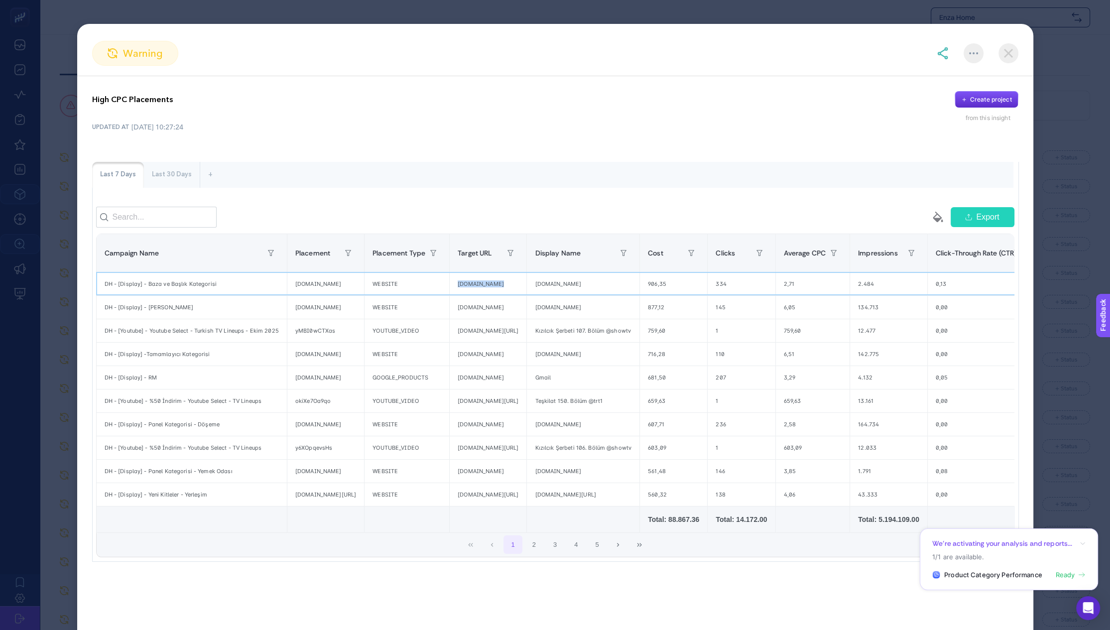
click at [526, 291] on div "[DOMAIN_NAME]" at bounding box center [488, 283] width 77 height 23
click at [349, 288] on div "[DOMAIN_NAME]" at bounding box center [325, 283] width 77 height 23
copy tr "[DOMAIN_NAME]"
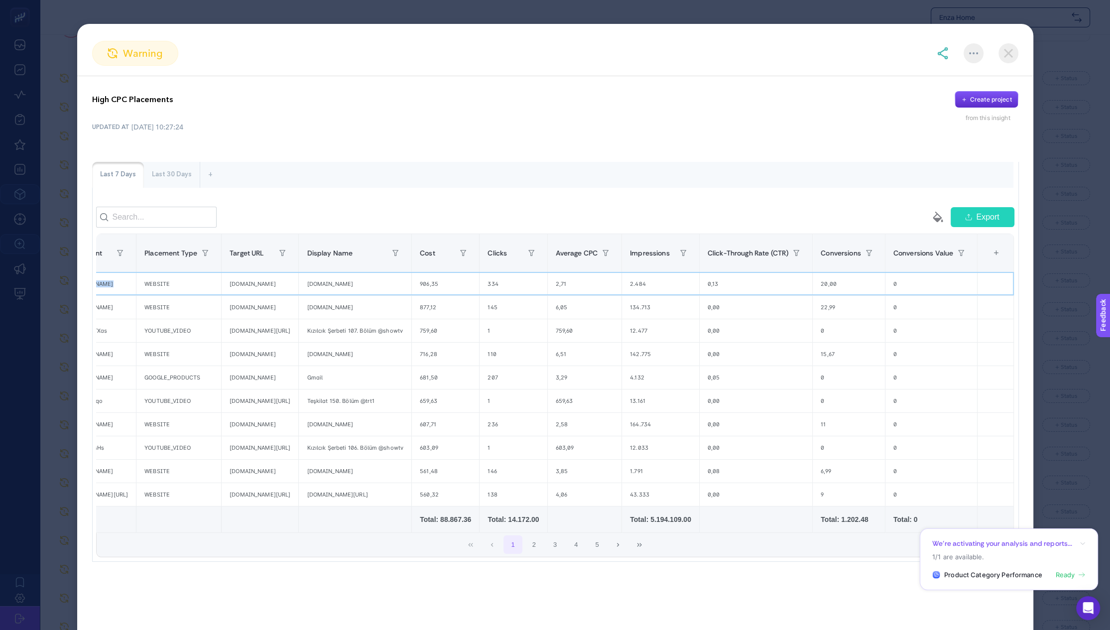
scroll to position [139, 0]
click at [709, 288] on div "0,13" at bounding box center [755, 283] width 113 height 23
click at [426, 290] on div "906,35" at bounding box center [445, 283] width 67 height 23
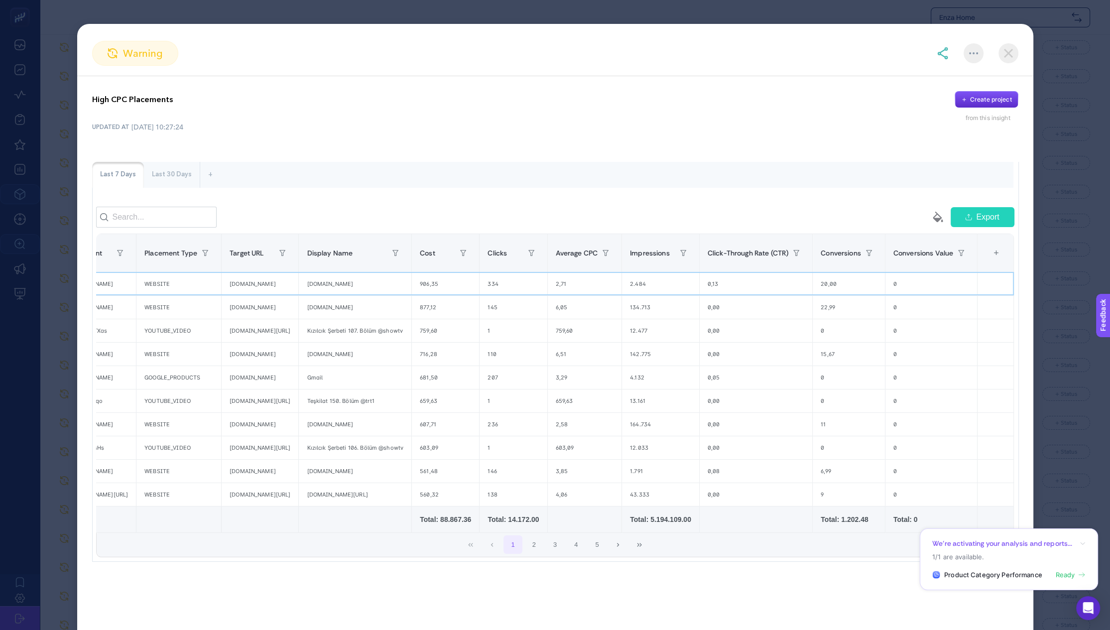
click at [426, 290] on div "906,35" at bounding box center [445, 283] width 67 height 23
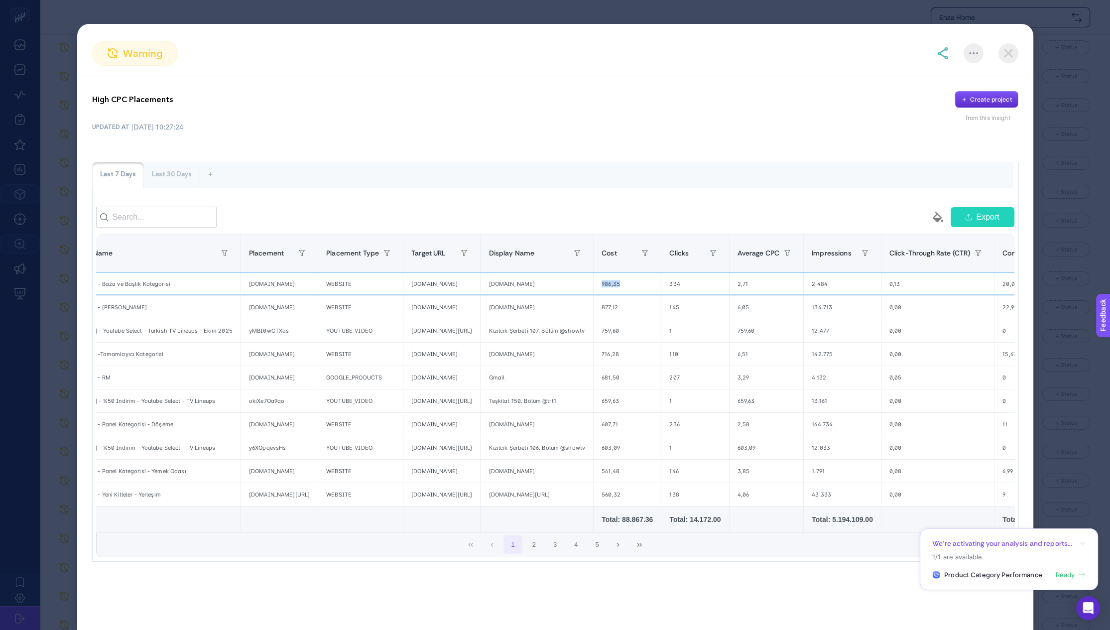
scroll to position [0, 0]
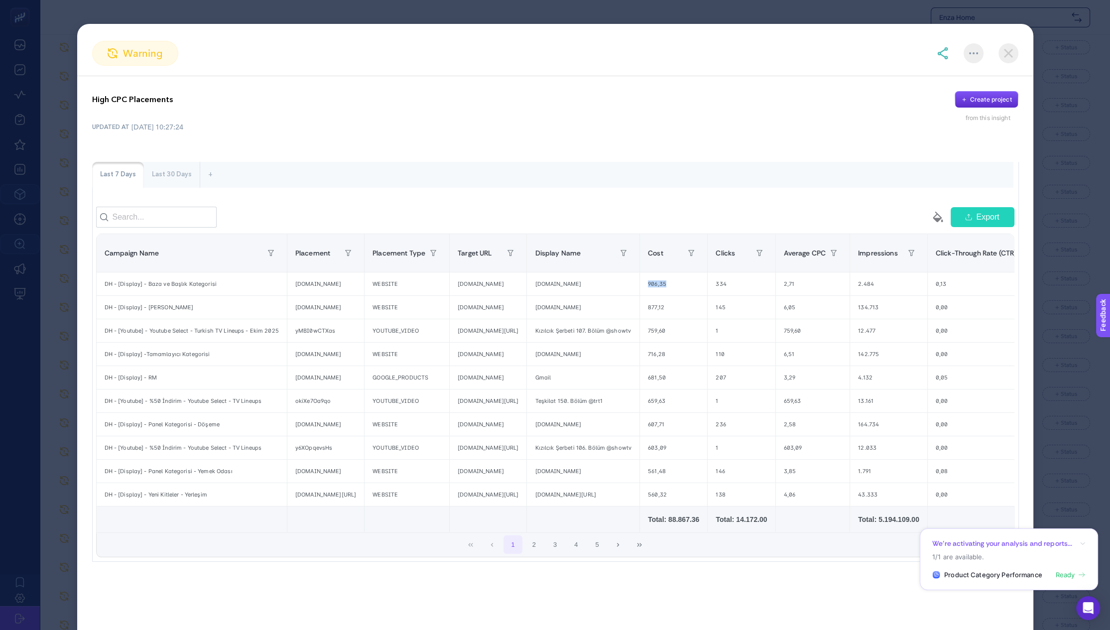
click at [1011, 49] on img at bounding box center [1008, 53] width 20 height 20
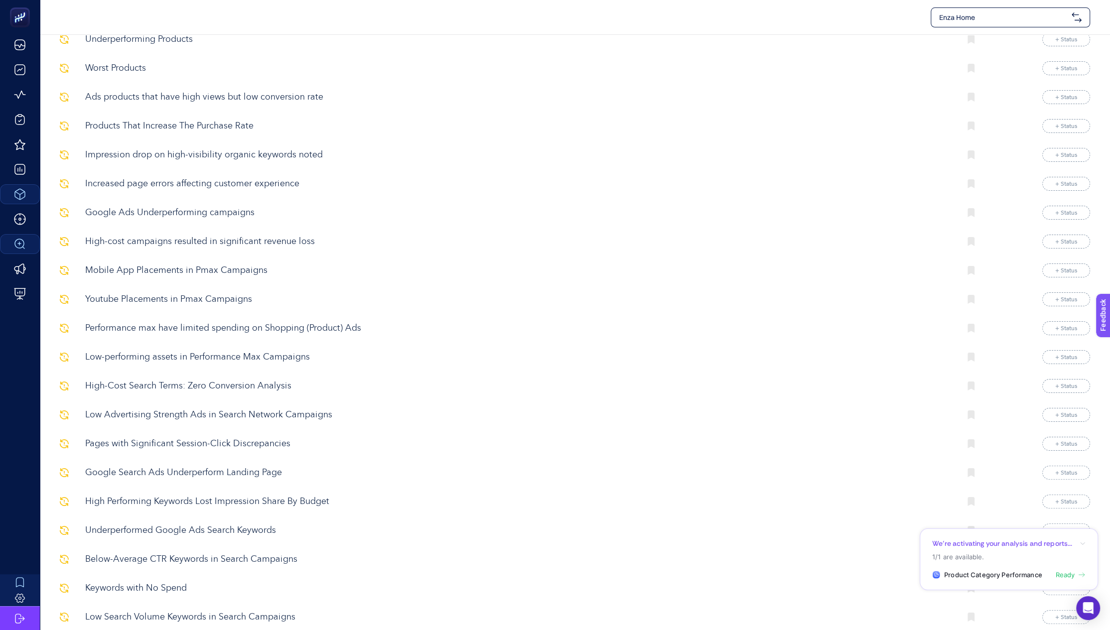
scroll to position [317, 0]
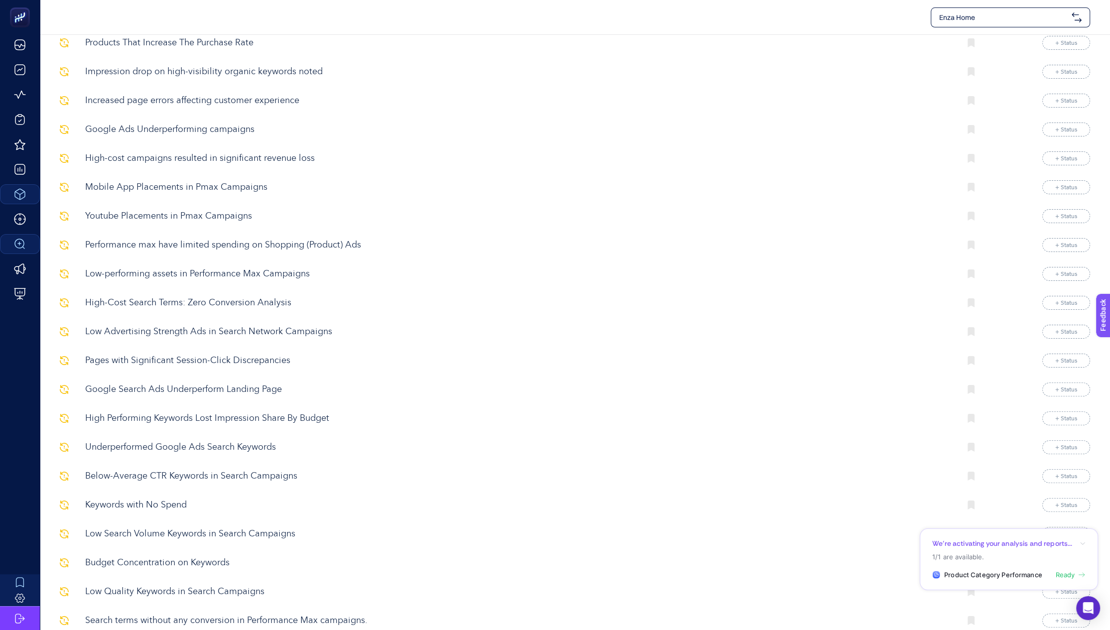
click at [209, 332] on p "Low Advertising Strength Ads in Search Network Campaigns" at bounding box center [518, 331] width 867 height 13
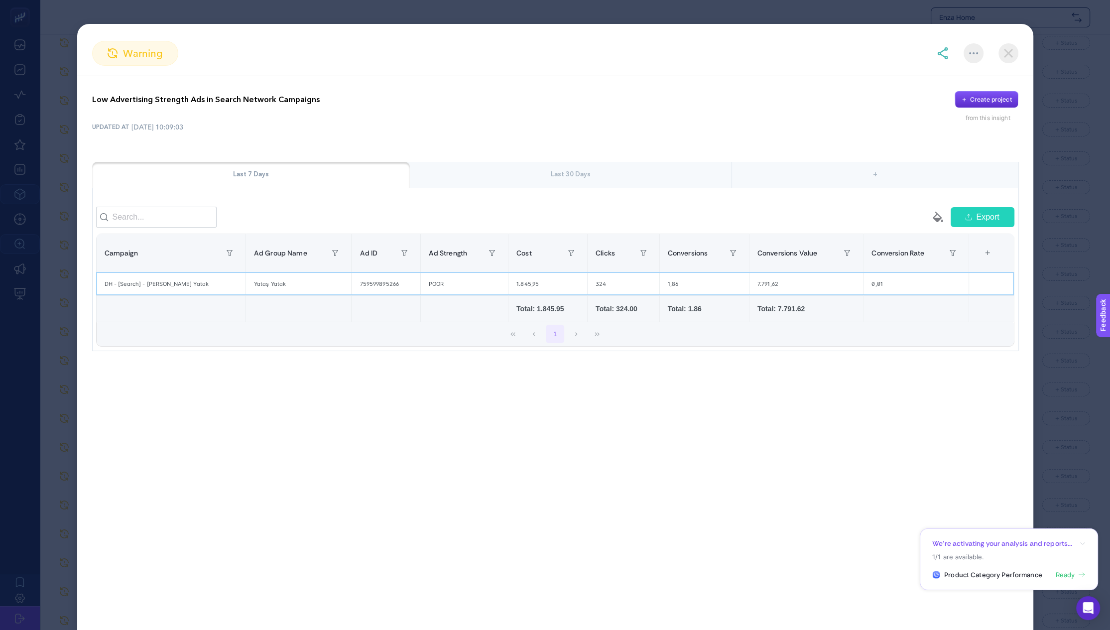
click at [267, 284] on div "Yataş Yatak" at bounding box center [299, 283] width 106 height 23
click at [1016, 51] on img at bounding box center [1008, 53] width 20 height 20
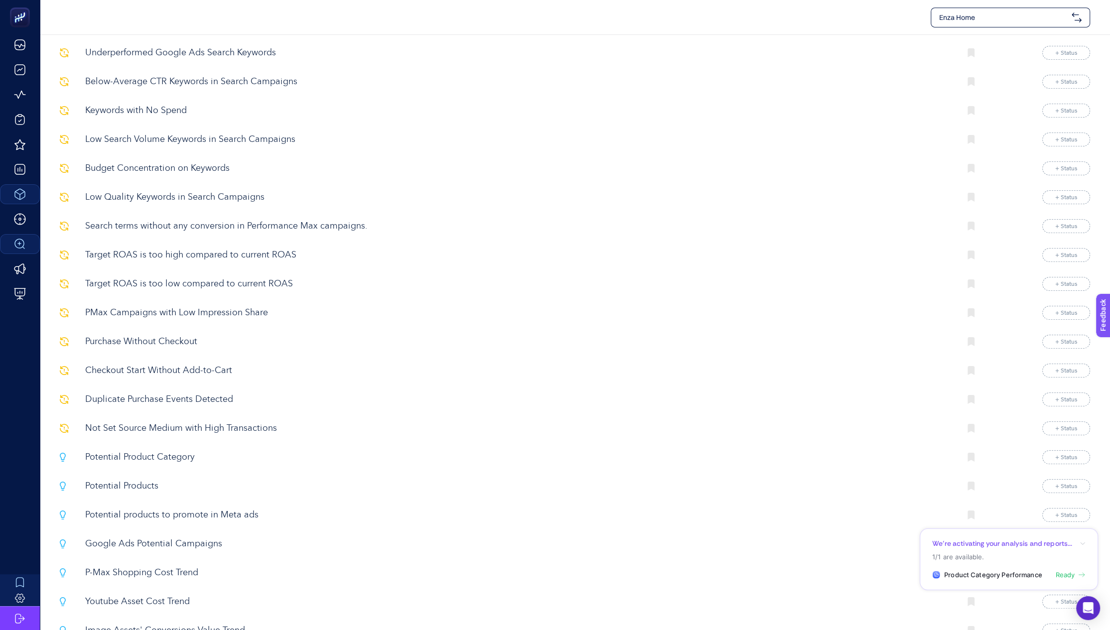
scroll to position [789, 0]
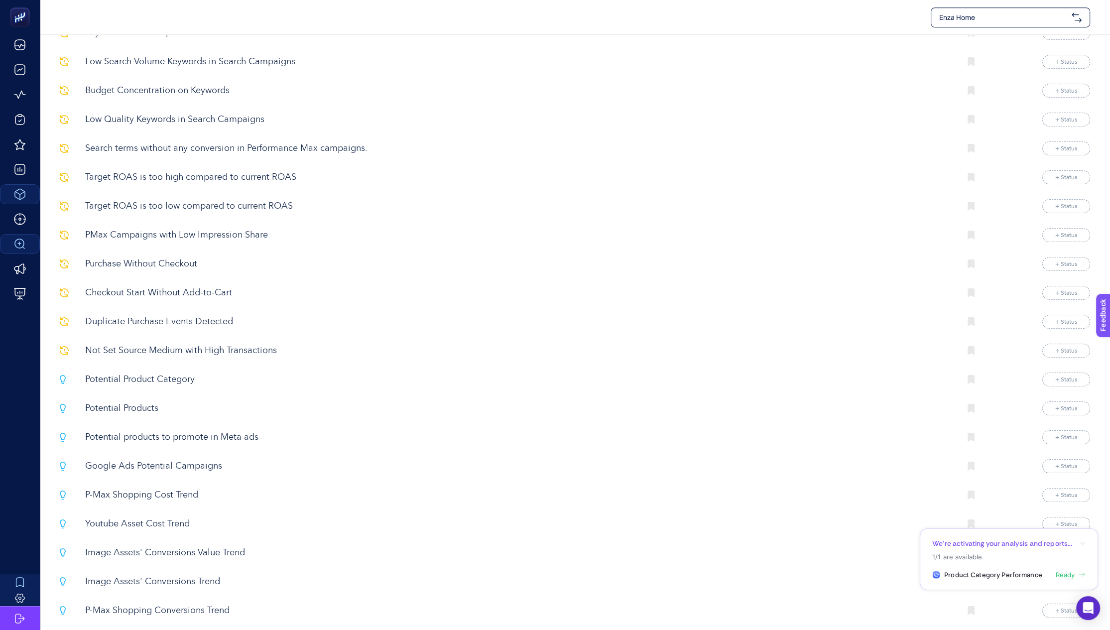
click at [267, 352] on p "Not Set Source Medium with High Transactions" at bounding box center [518, 350] width 867 height 13
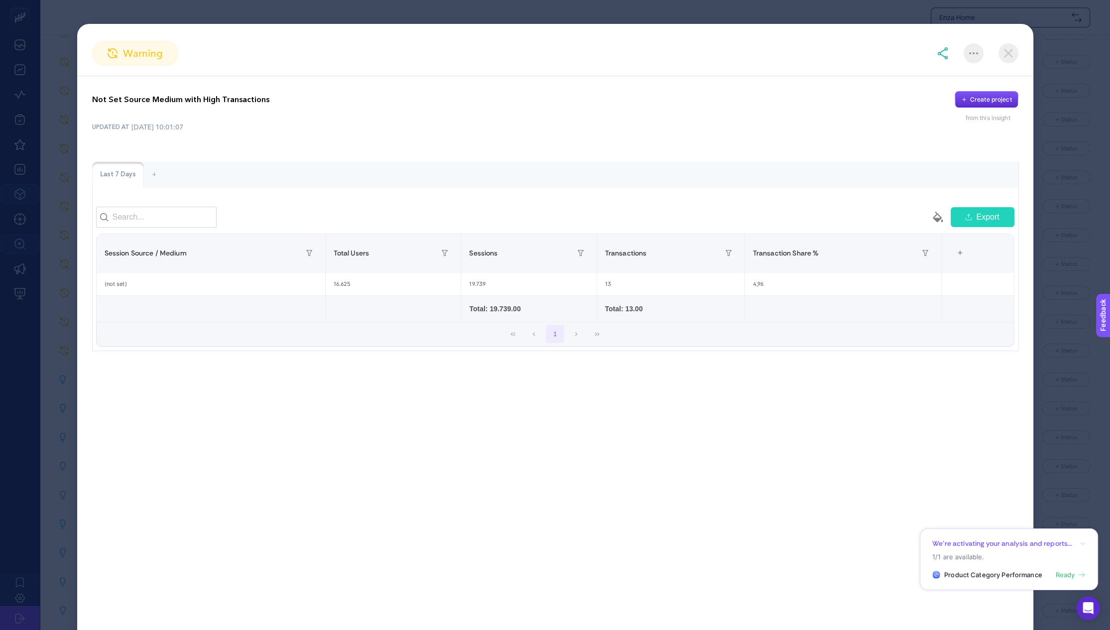
click at [1013, 51] on img at bounding box center [1008, 53] width 20 height 20
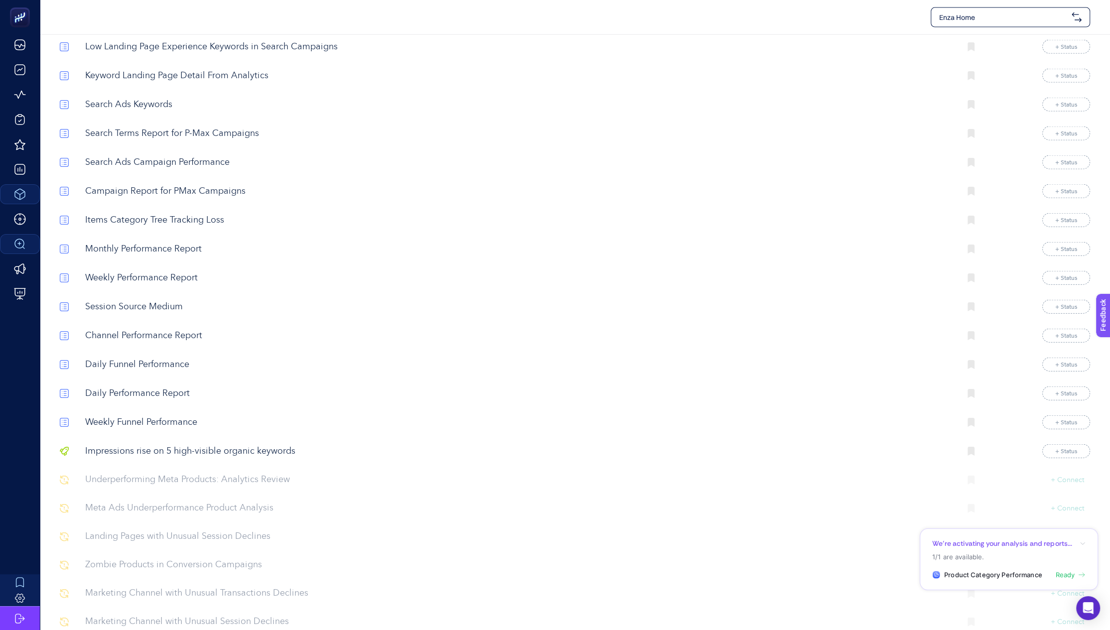
scroll to position [3260, 0]
click at [154, 387] on p "Daily Performance Report" at bounding box center [518, 391] width 867 height 13
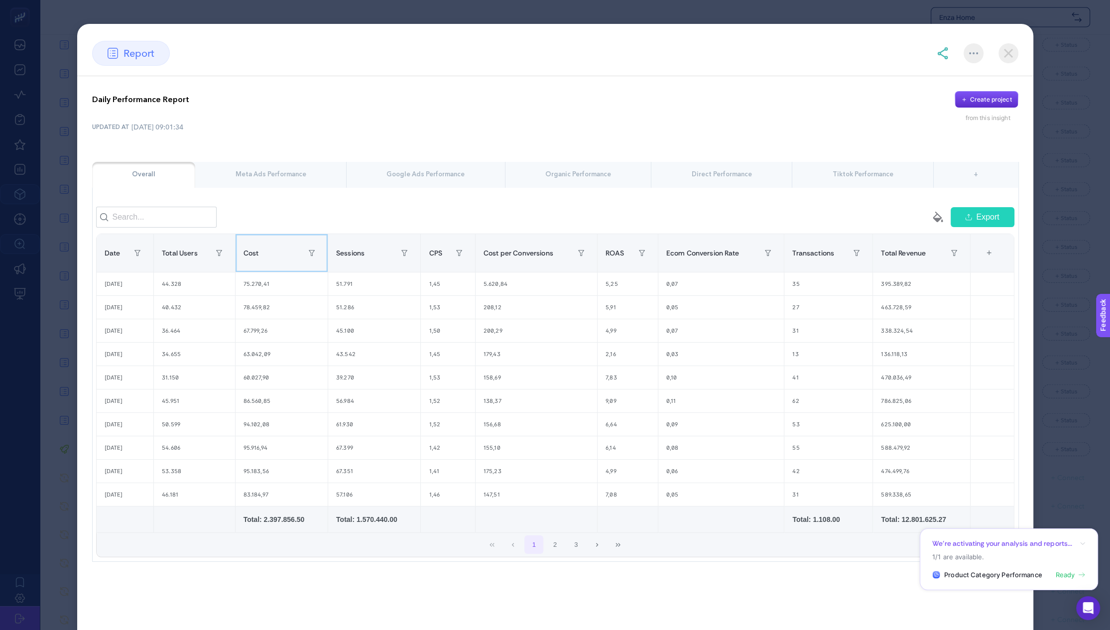
click at [257, 261] on div "Cost" at bounding box center [281, 253] width 76 height 16
click at [890, 289] on div "395.389,82" at bounding box center [921, 283] width 97 height 23
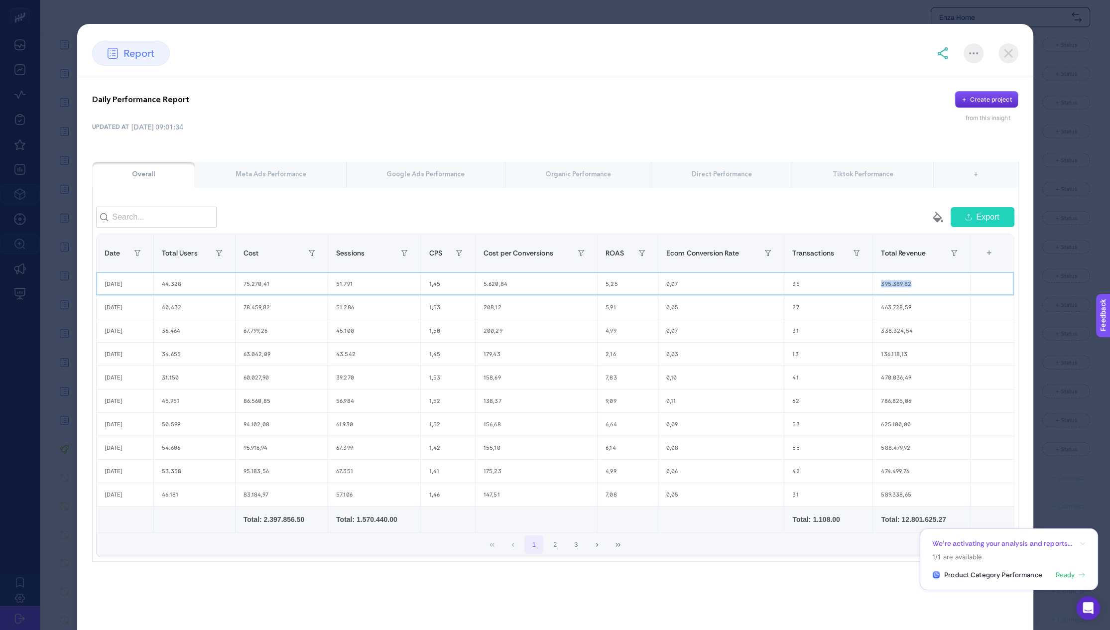
click at [890, 289] on div "395.389,82" at bounding box center [921, 283] width 97 height 23
click at [873, 318] on div "463.728,59" at bounding box center [921, 307] width 97 height 23
click at [346, 285] on div "51.791" at bounding box center [374, 283] width 92 height 23
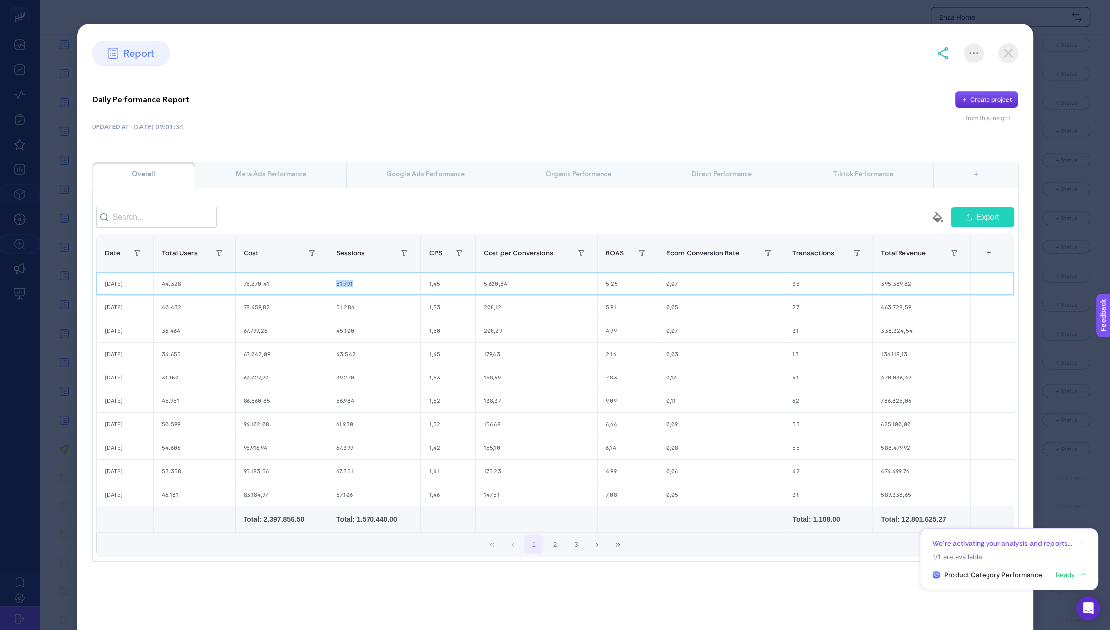
drag, startPoint x: 346, startPoint y: 285, endPoint x: 346, endPoint y: 291, distance: 6.0
click at [346, 285] on div "51.791" at bounding box center [374, 283] width 92 height 23
click at [338, 324] on div "45.100" at bounding box center [374, 330] width 92 height 23
click at [340, 351] on div "43.542" at bounding box center [374, 354] width 92 height 23
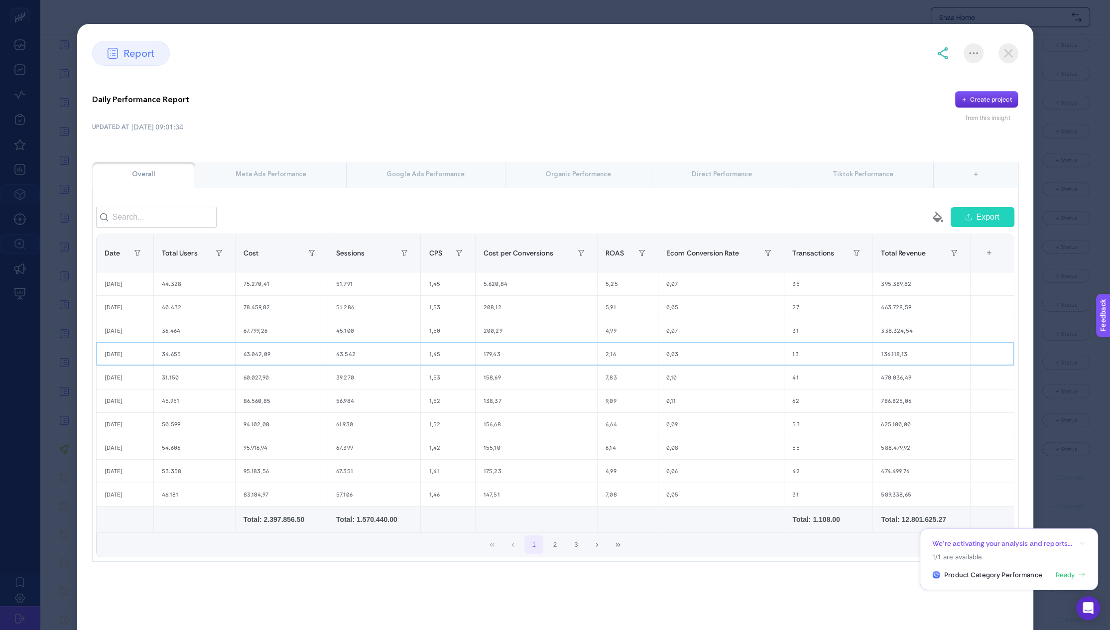
click at [343, 365] on div "43.542" at bounding box center [374, 354] width 92 height 23
click at [343, 388] on div "39.270" at bounding box center [374, 377] width 92 height 23
click at [343, 401] on div "56.984" at bounding box center [374, 400] width 92 height 23
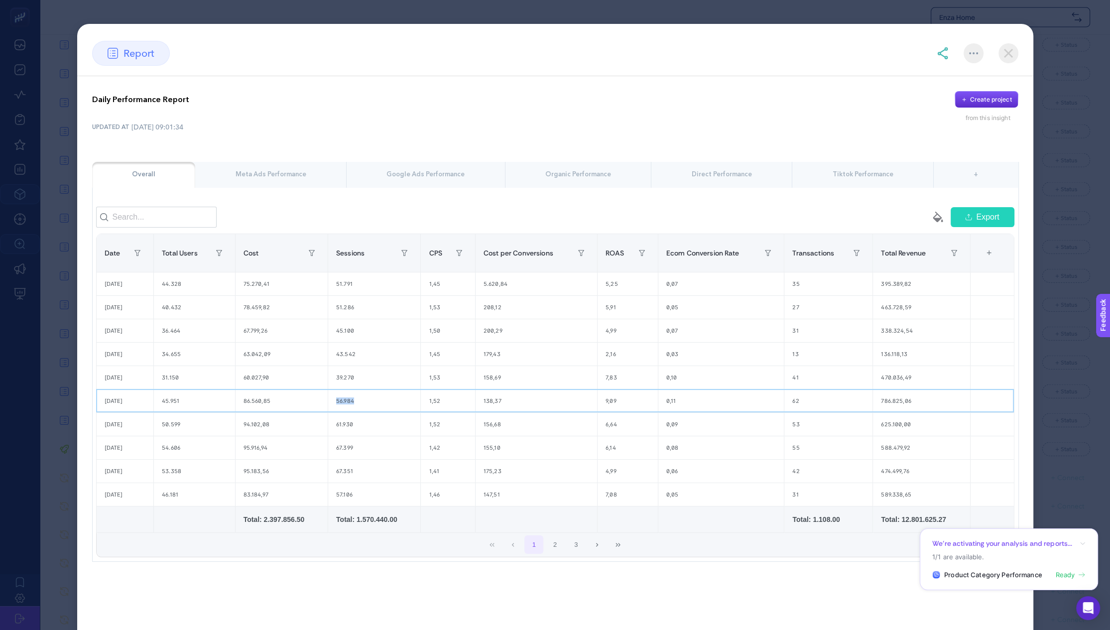
click at [343, 401] on div "56.984" at bounding box center [374, 400] width 92 height 23
click at [266, 178] on div "Meta Ads Performance" at bounding box center [270, 175] width 151 height 26
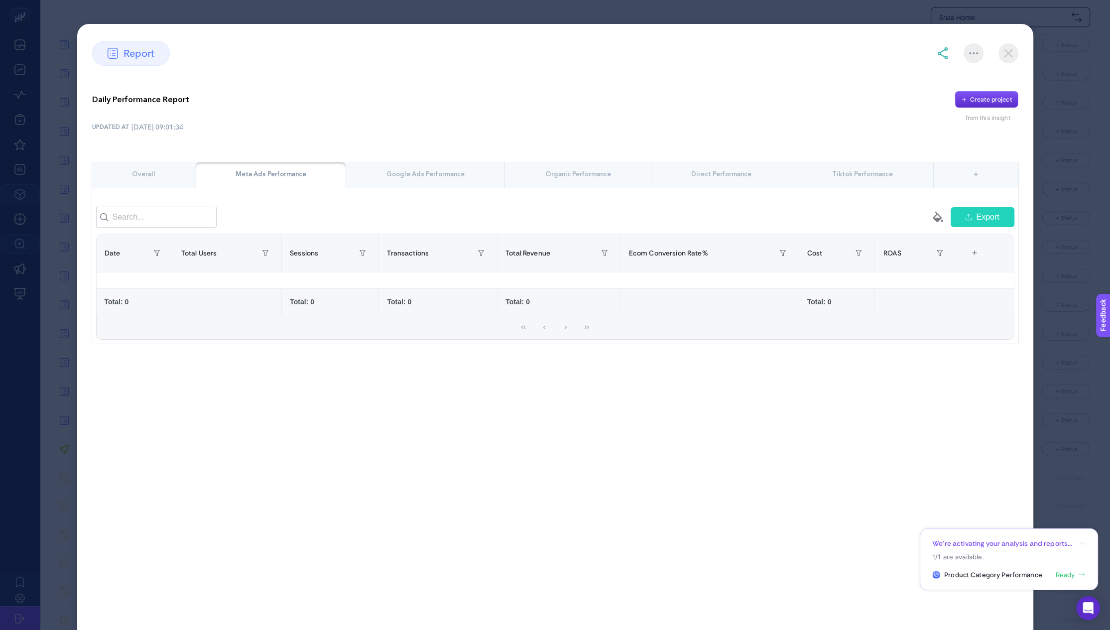
click at [454, 178] on div "Google Ads Performance" at bounding box center [425, 175] width 158 height 26
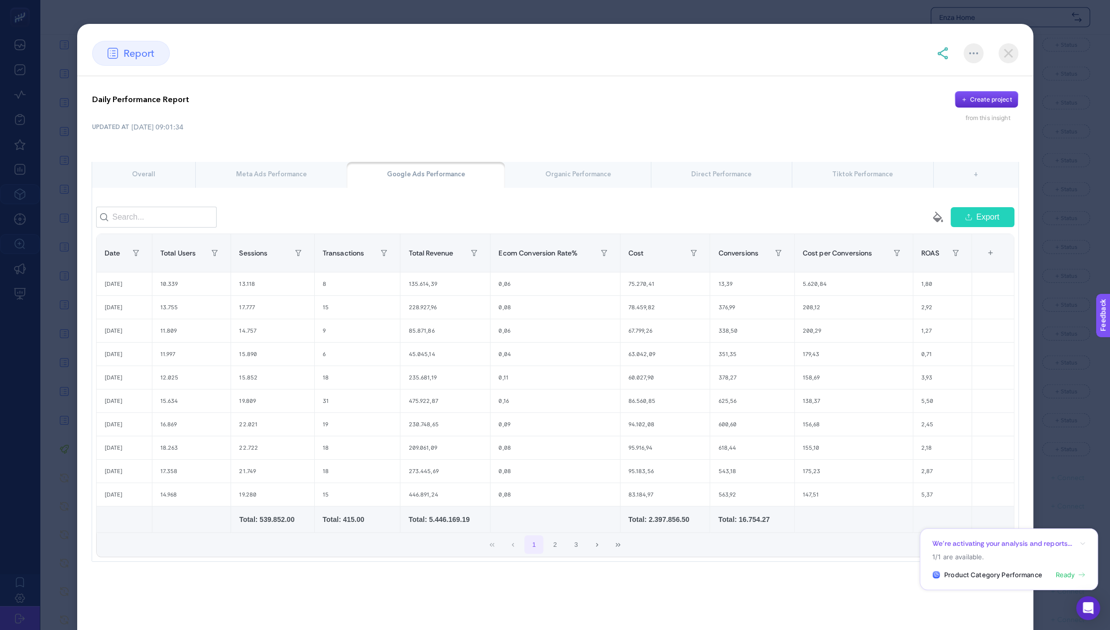
click at [977, 59] on div at bounding box center [973, 53] width 20 height 20
click at [951, 54] on div "Ignore Add favorites Set a Notification" at bounding box center [977, 53] width 82 height 20
click at [948, 54] on div at bounding box center [977, 53] width 82 height 20
click at [946, 55] on img at bounding box center [942, 53] width 12 height 12
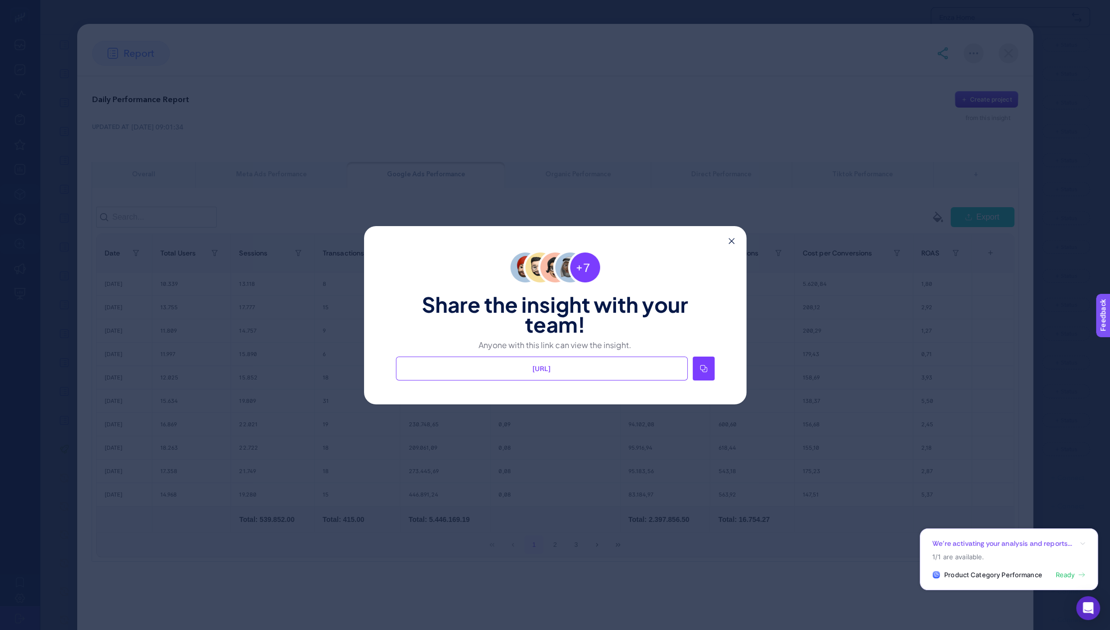
click at [729, 238] on icon at bounding box center [731, 241] width 6 height 6
